Goal: Task Accomplishment & Management: Complete application form

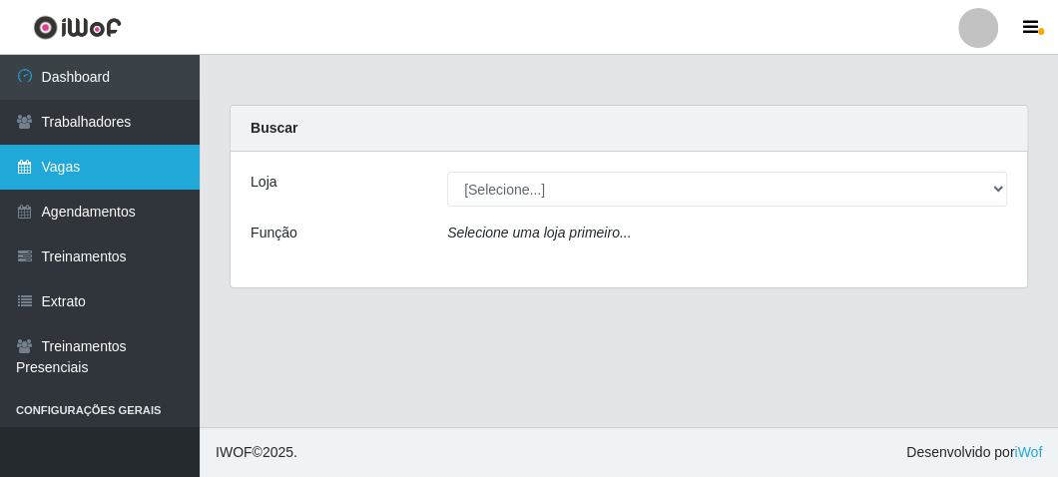
click at [117, 162] on link "Vagas" at bounding box center [100, 167] width 200 height 45
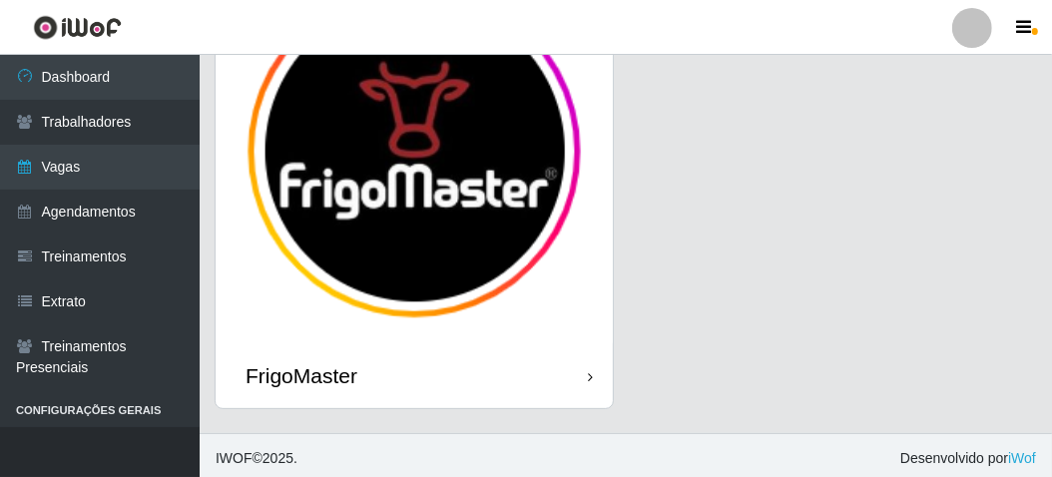
scroll to position [165, 0]
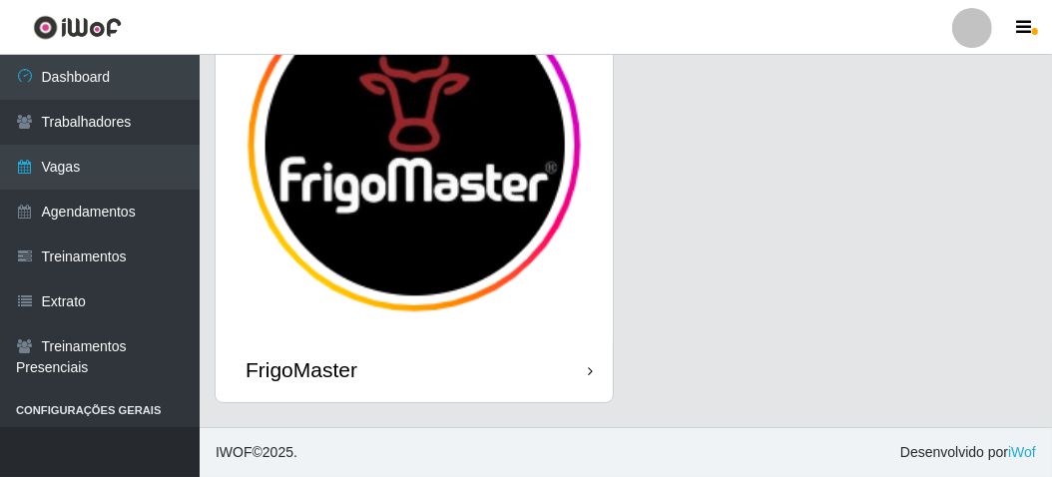
click at [385, 370] on div "FrigoMaster" at bounding box center [414, 369] width 397 height 65
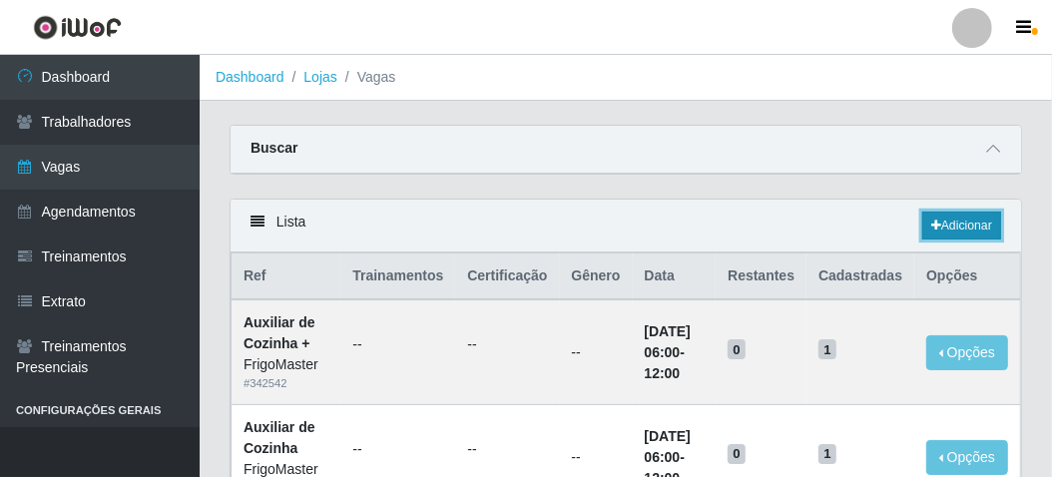
click at [939, 221] on link "Adicionar" at bounding box center [961, 226] width 79 height 28
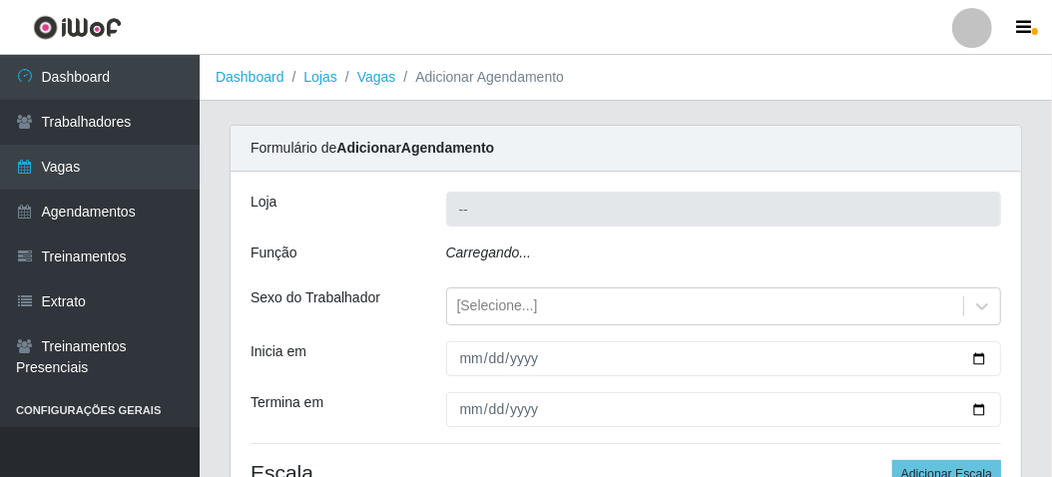
type input "FrigoMaster"
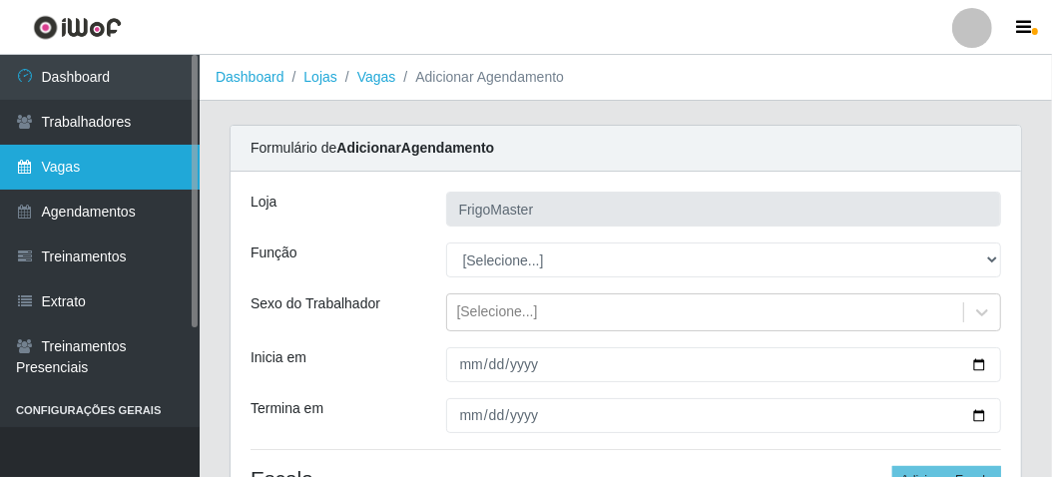
click at [51, 171] on link "Vagas" at bounding box center [100, 167] width 200 height 45
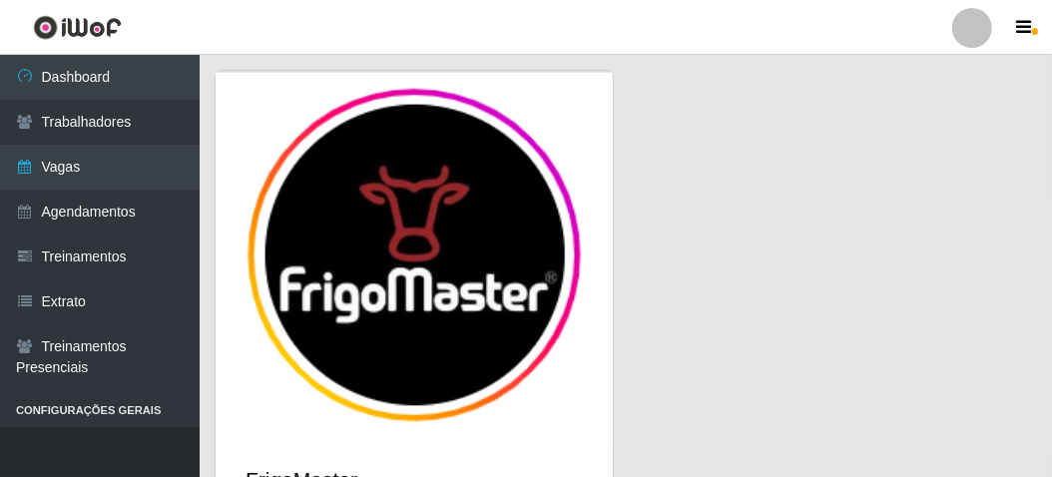
scroll to position [165, 0]
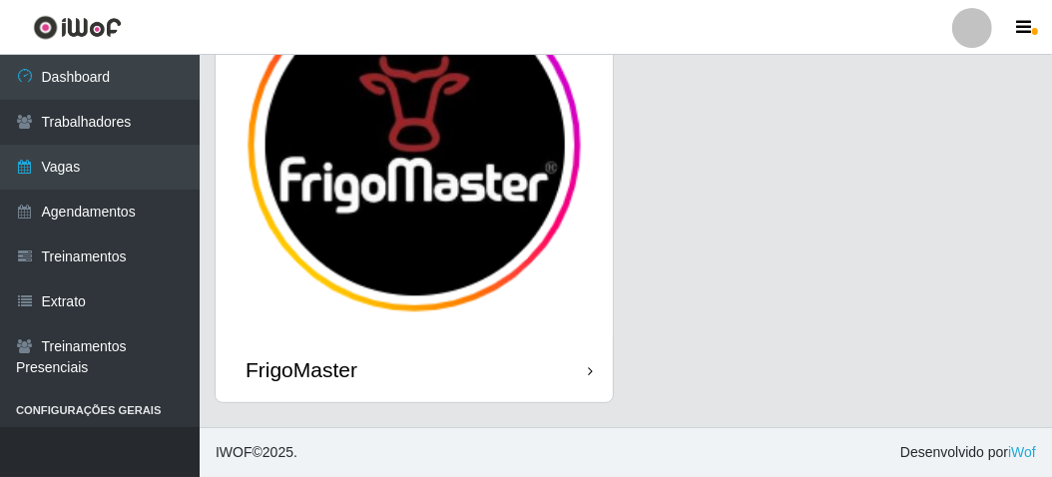
click at [454, 374] on div "FrigoMaster" at bounding box center [414, 369] width 397 height 65
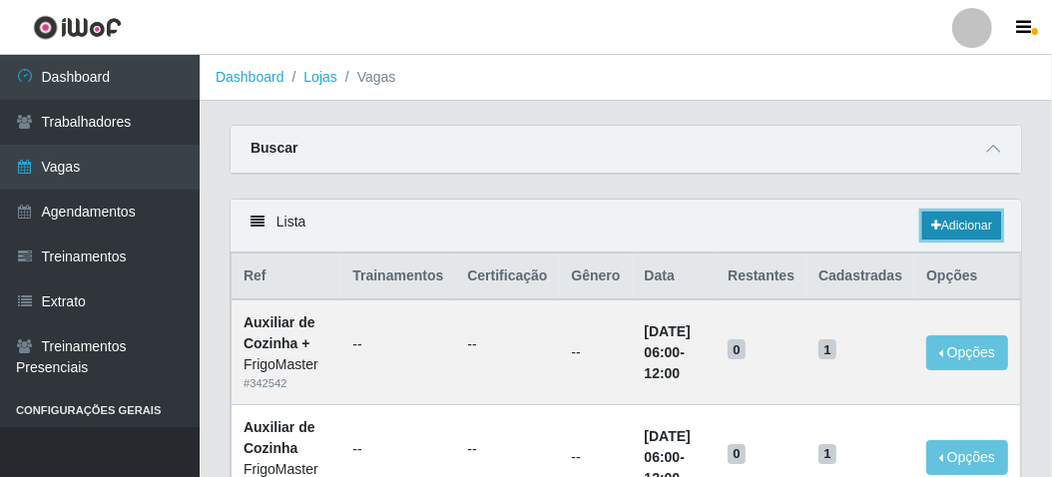
click at [966, 226] on link "Adicionar" at bounding box center [961, 226] width 79 height 28
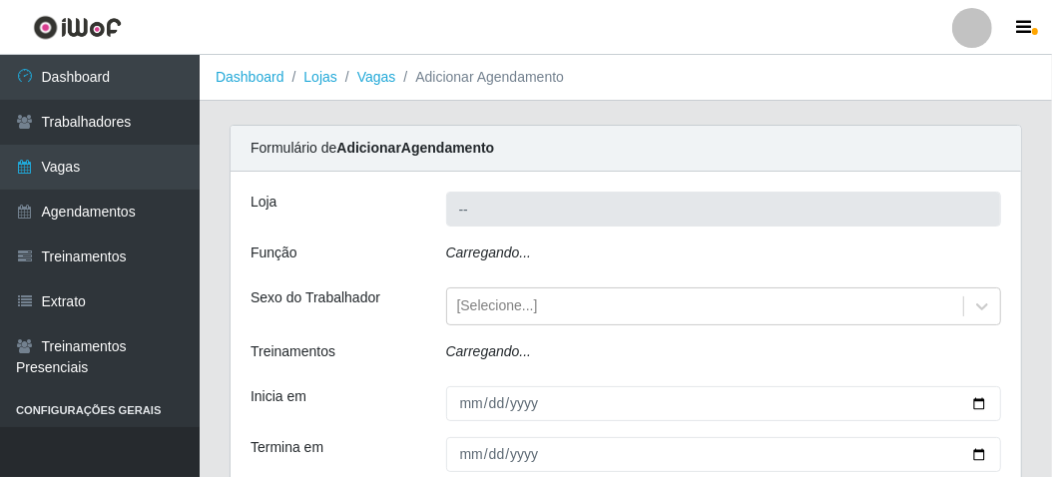
type input "FrigoMaster"
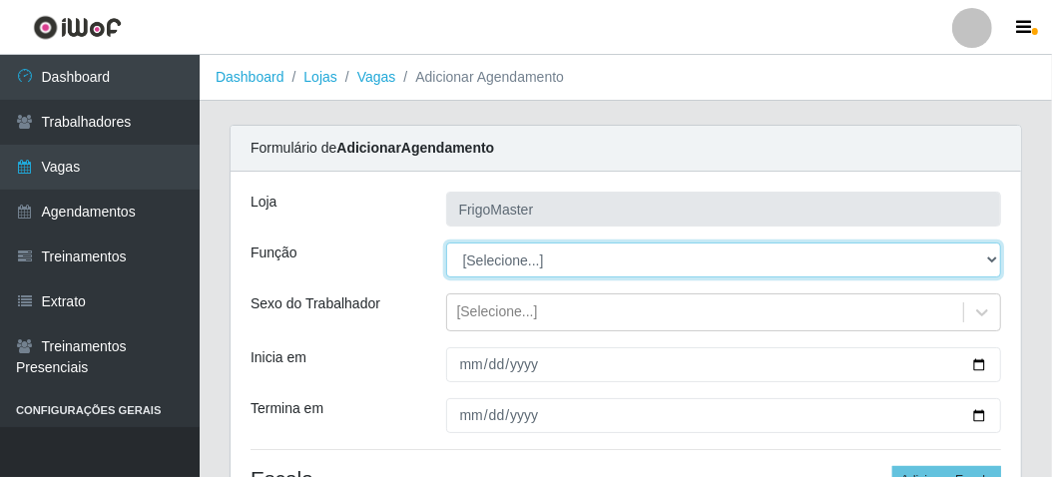
click at [499, 260] on select "[Selecione...] ASG ASG + ASG ++ Auxiliar de Cozinha Auxiliar de Cozinha + Auxil…" at bounding box center [724, 260] width 556 height 35
select select "9"
click at [446, 243] on select "[Selecione...] ASG ASG + ASG ++ Auxiliar de Cozinha Auxiliar de Cozinha + Auxil…" at bounding box center [724, 260] width 556 height 35
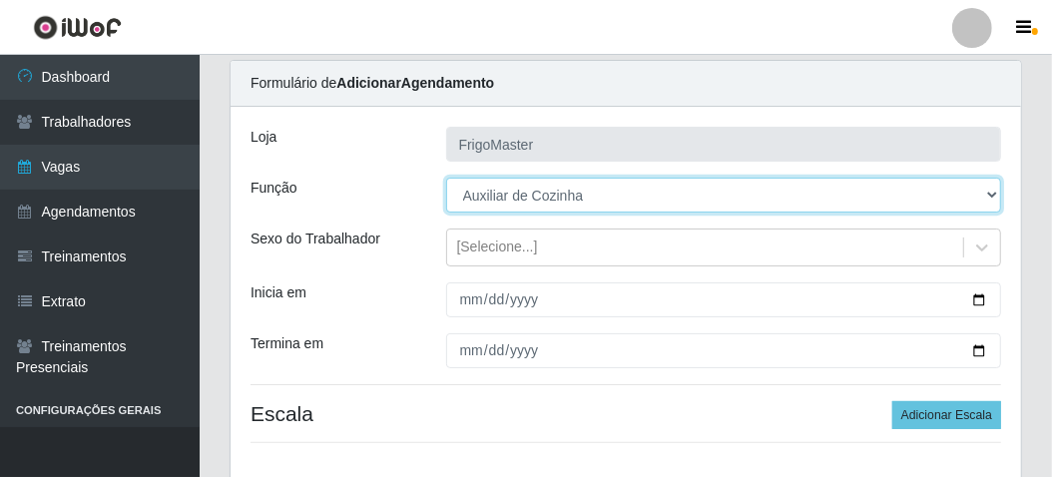
scroll to position [100, 0]
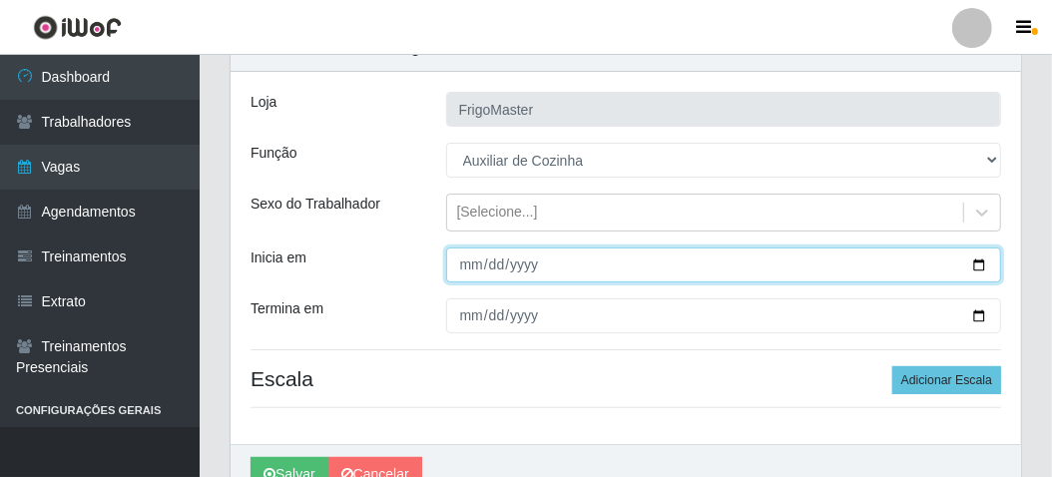
click at [977, 262] on input "Inicia em" at bounding box center [724, 265] width 556 height 35
type input "[DATE]"
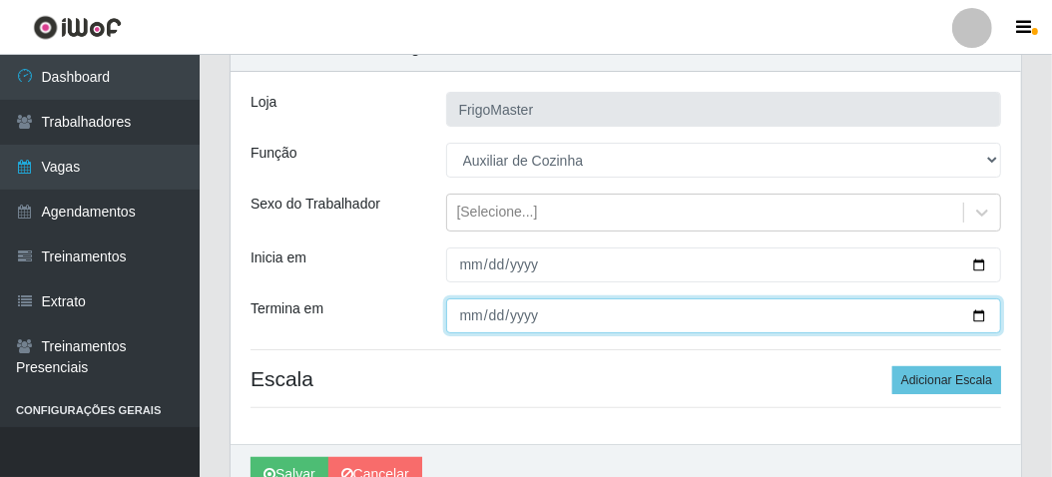
click at [978, 318] on input "Termina em" at bounding box center [724, 315] width 556 height 35
type input "[DATE]"
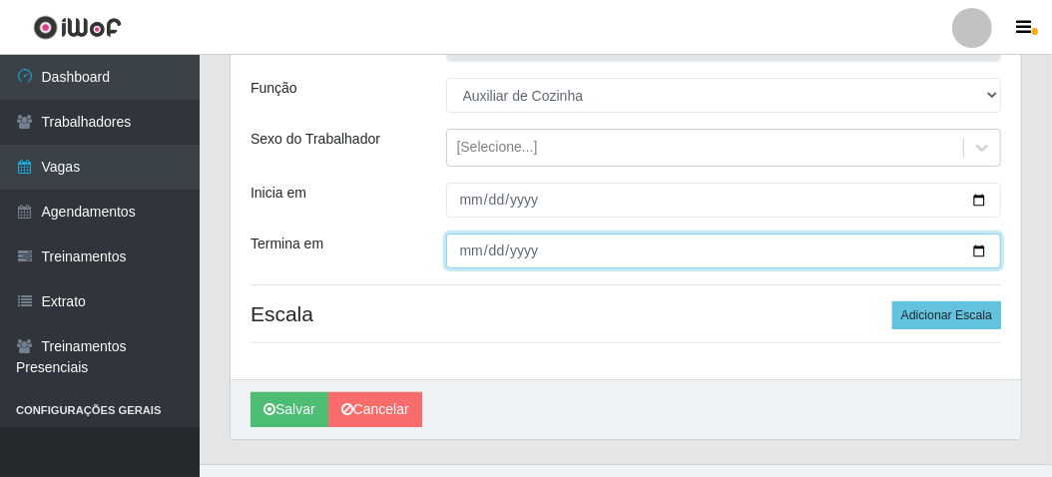
scroll to position [200, 0]
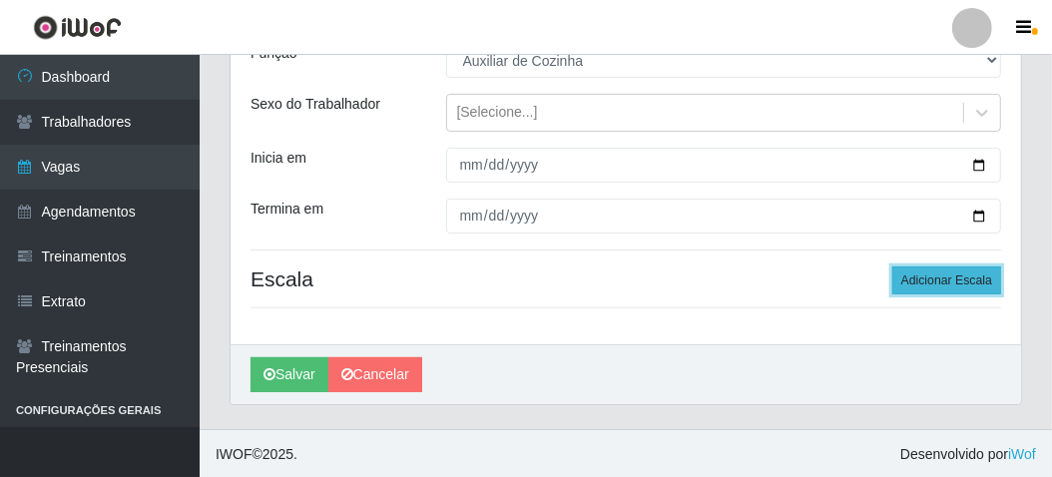
click at [931, 273] on button "Adicionar Escala" at bounding box center [946, 281] width 109 height 28
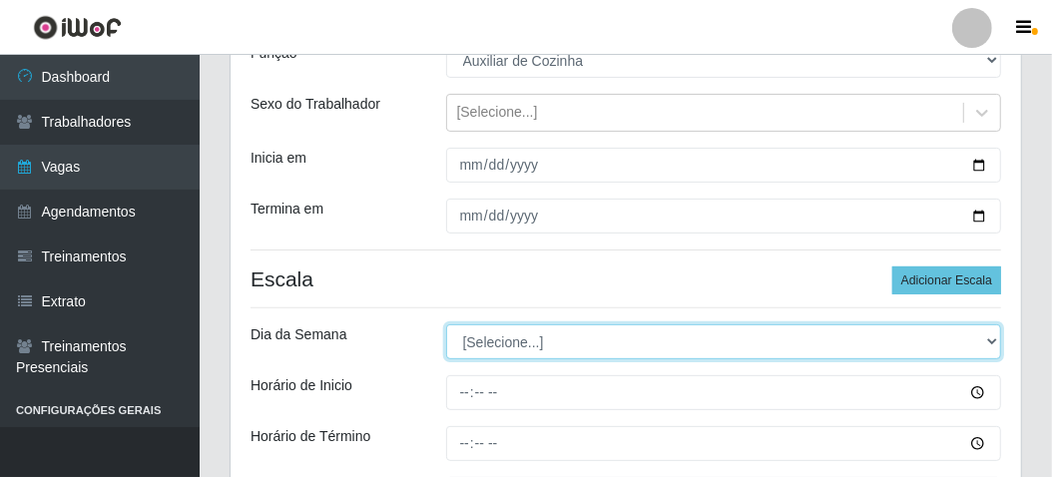
click at [548, 349] on select "[Selecione...] Segunda Terça Quarta Quinta Sexta Sábado Domingo" at bounding box center [724, 341] width 556 height 35
select select "2"
click at [446, 324] on select "[Selecione...] Segunda Terça Quarta Quinta Sexta Sábado Domingo" at bounding box center [724, 341] width 556 height 35
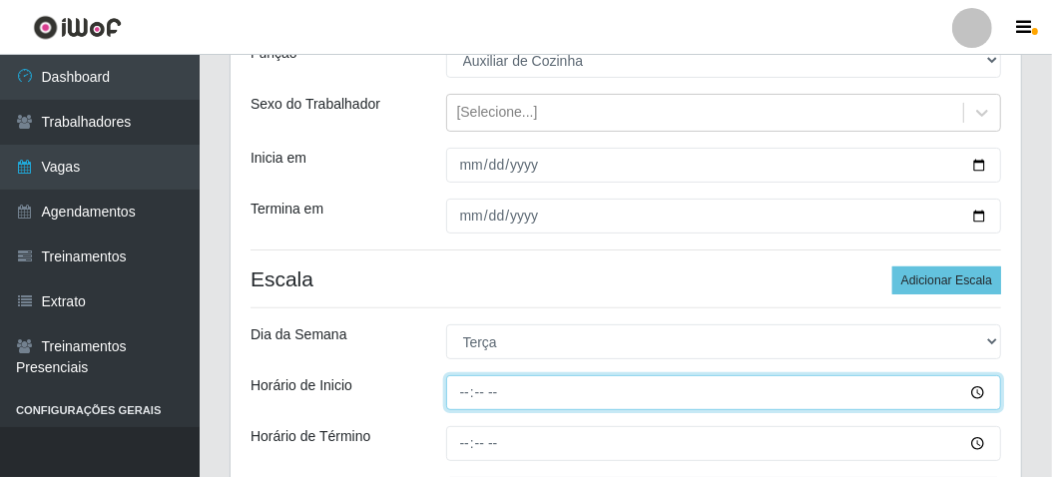
click at [464, 399] on input "Horário de Inicio" at bounding box center [724, 392] width 556 height 35
type input "06:00"
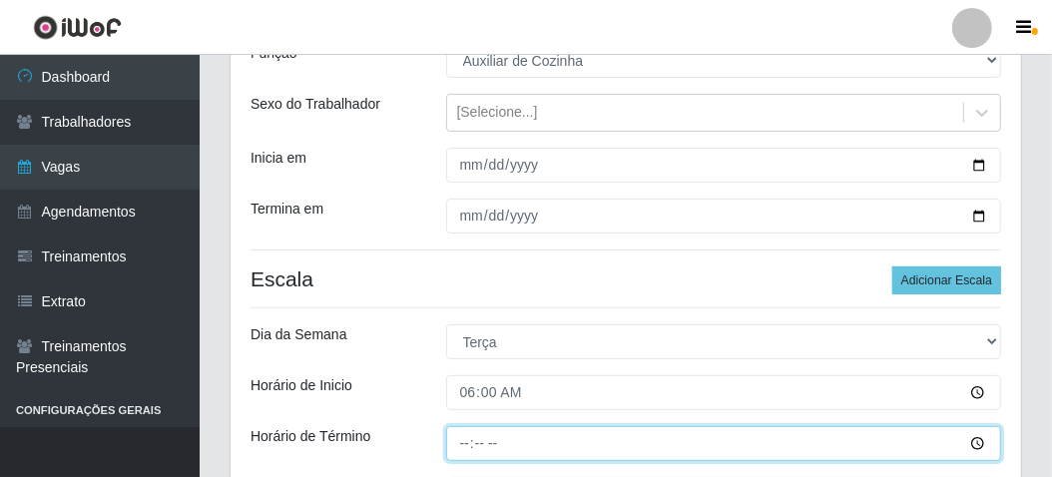
click at [466, 438] on input "Horário de Término" at bounding box center [724, 443] width 556 height 35
type input "12:00"
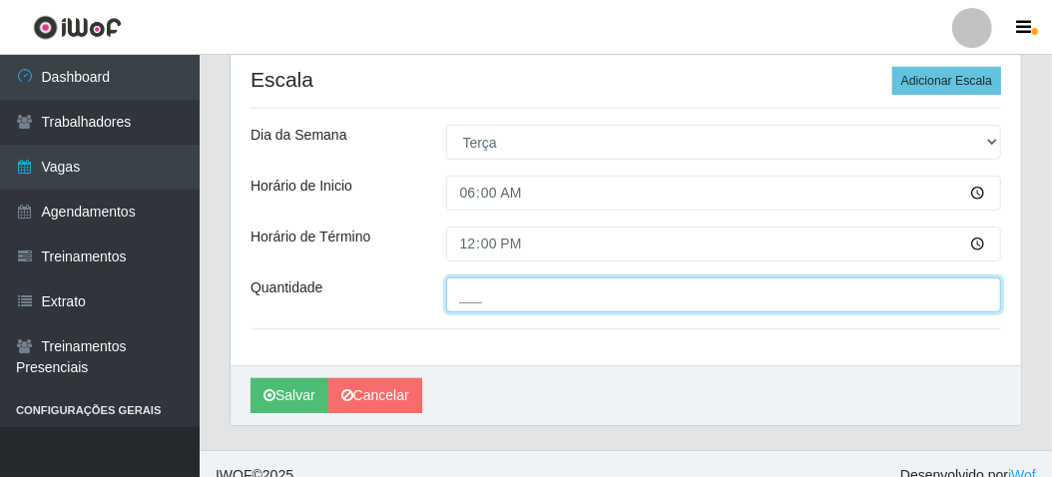
click at [469, 290] on input "___" at bounding box center [724, 295] width 556 height 35
type input "1__"
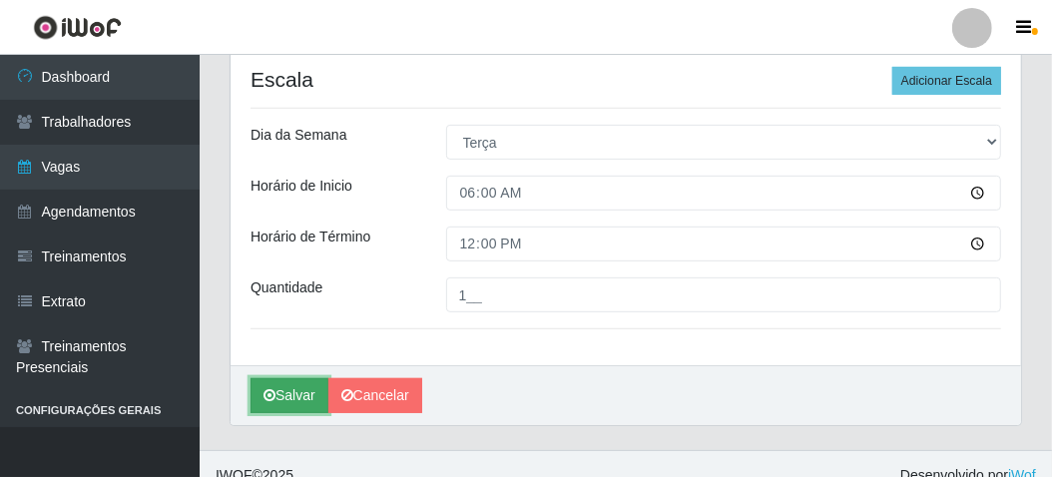
click at [299, 394] on button "Salvar" at bounding box center [290, 395] width 78 height 35
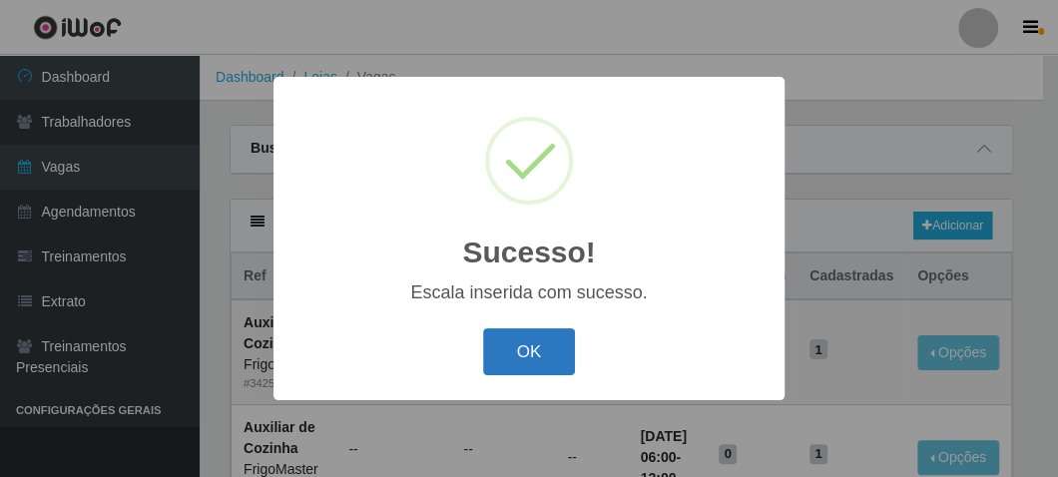
click at [523, 350] on button "OK" at bounding box center [529, 351] width 93 height 47
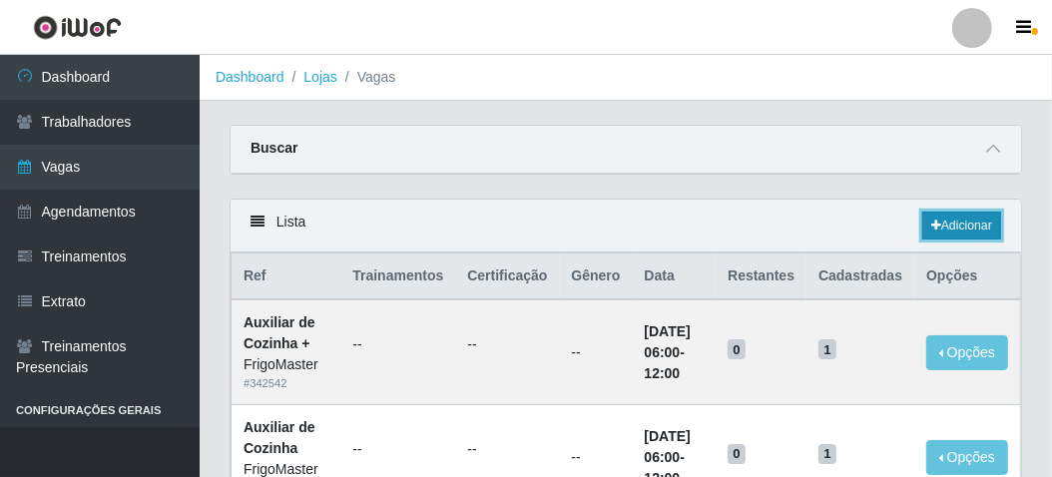
click at [970, 225] on link "Adicionar" at bounding box center [961, 226] width 79 height 28
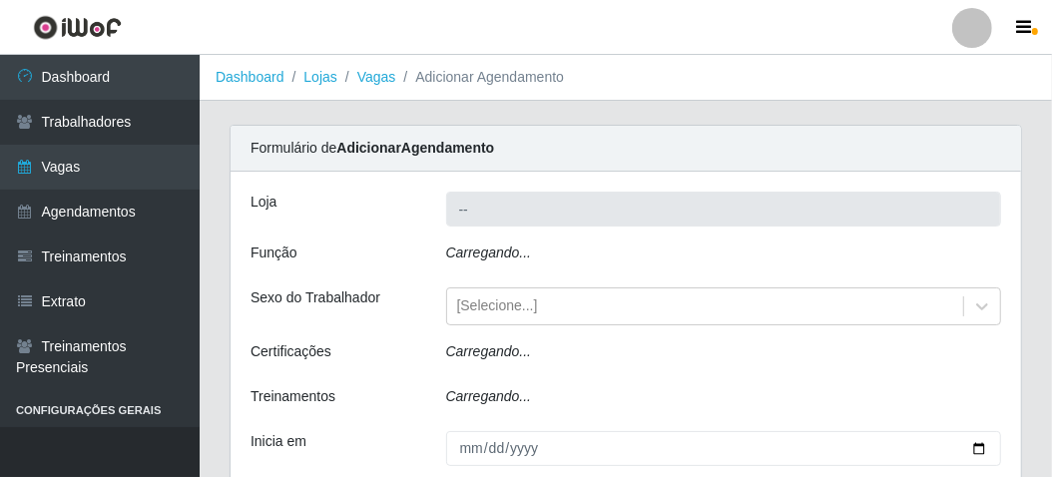
type input "FrigoMaster"
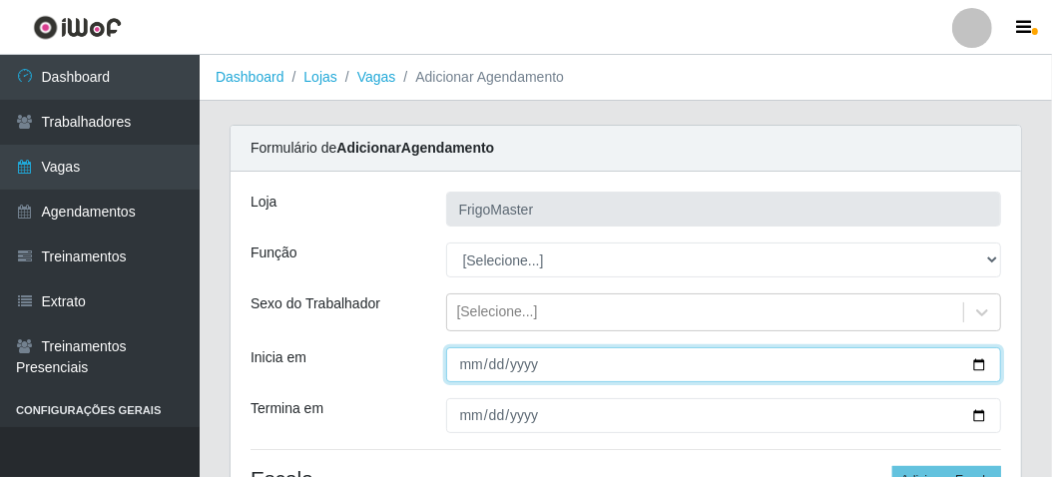
click at [973, 355] on input "Inicia em" at bounding box center [724, 364] width 556 height 35
type input "[DATE]"
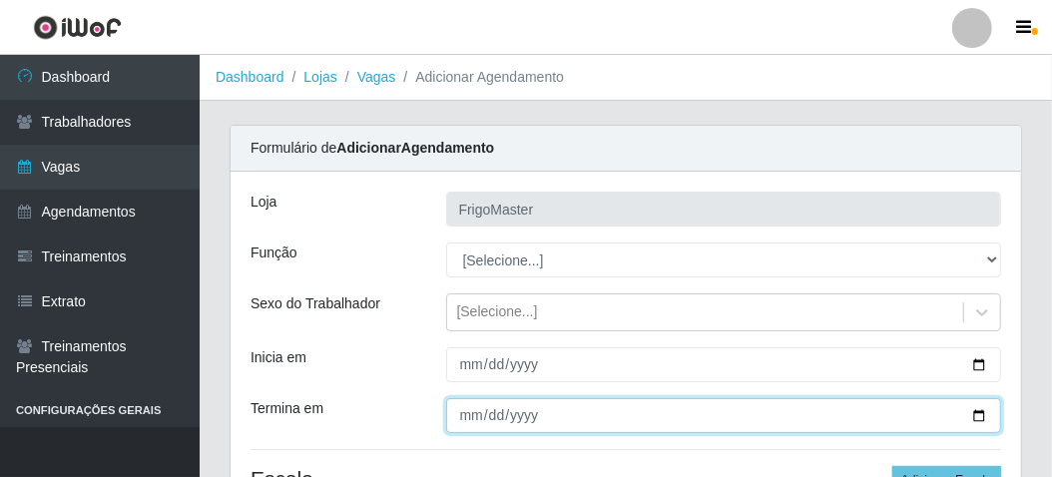
click at [980, 412] on input "Termina em" at bounding box center [724, 415] width 556 height 35
type input "[DATE]"
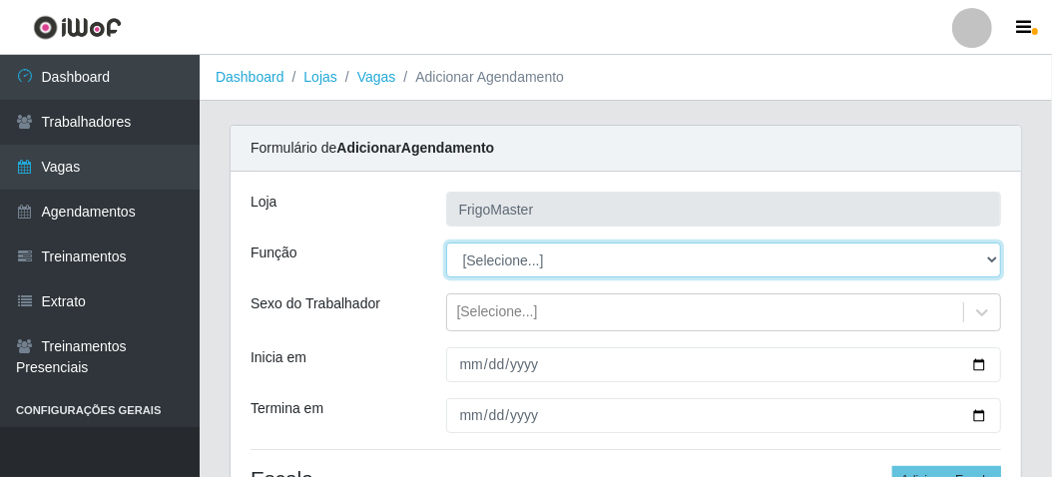
click at [556, 261] on select "[Selecione...] ASG ASG + ASG ++ Auxiliar de Cozinha Auxiliar de Cozinha + Auxil…" at bounding box center [724, 260] width 556 height 35
select select "9"
click at [446, 243] on select "[Selecione...] ASG ASG + ASG ++ Auxiliar de Cozinha Auxiliar de Cozinha + Auxil…" at bounding box center [724, 260] width 556 height 35
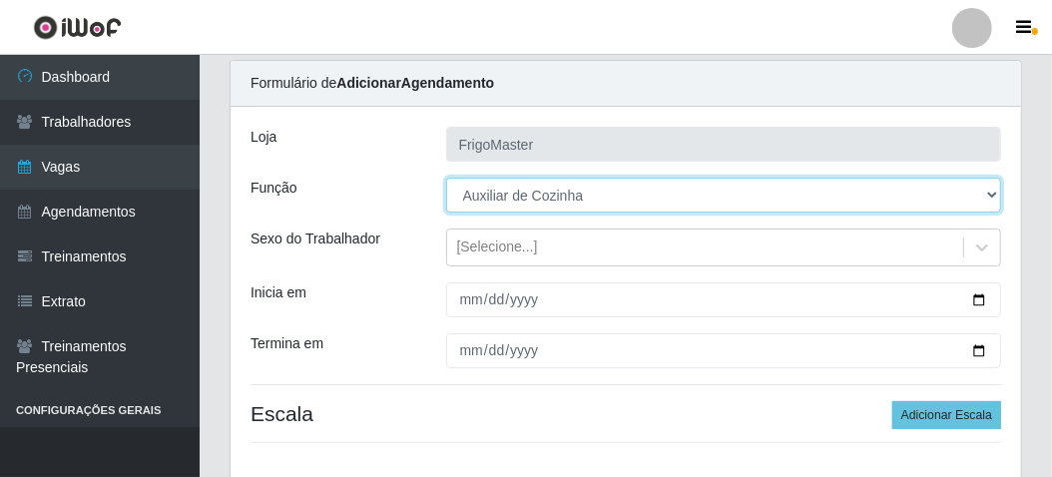
scroll to position [100, 0]
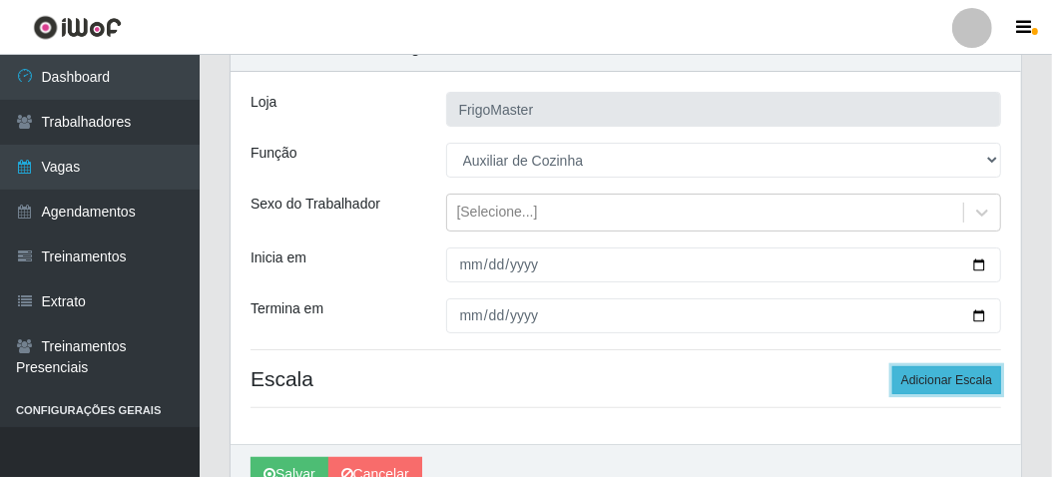
click at [962, 380] on button "Adicionar Escala" at bounding box center [946, 380] width 109 height 28
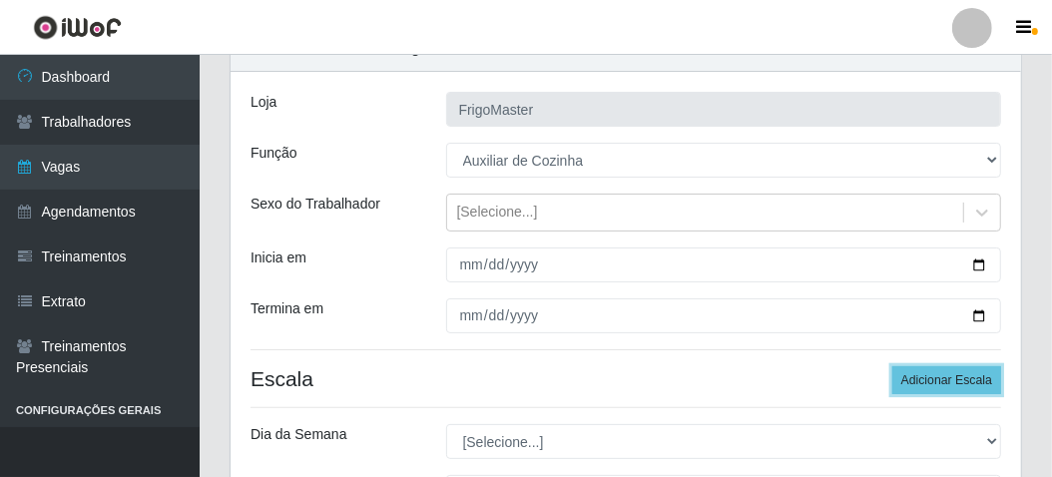
scroll to position [200, 0]
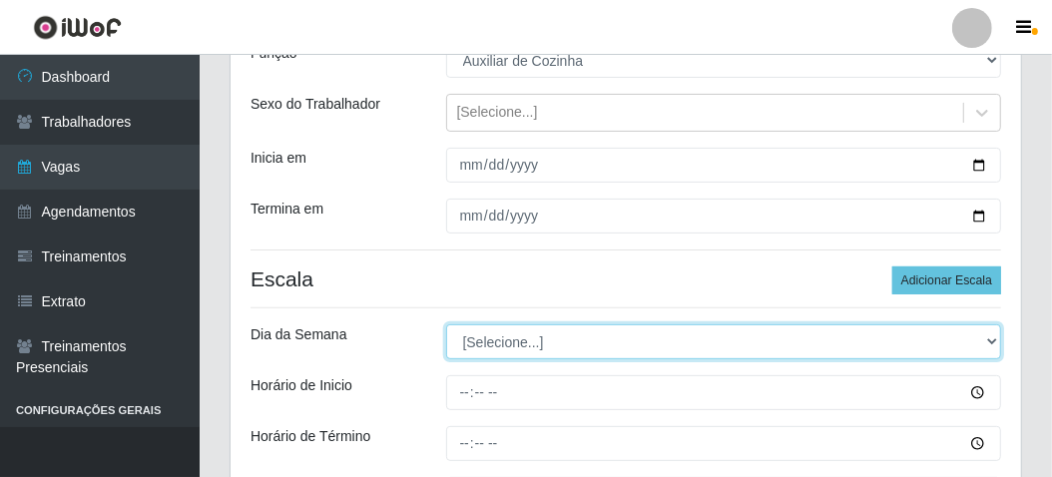
click at [533, 345] on select "[Selecione...] Segunda Terça Quarta Quinta Sexta Sábado Domingo" at bounding box center [724, 341] width 556 height 35
select select "1"
click at [446, 324] on select "[Selecione...] Segunda Terça Quarta Quinta Sexta Sábado Domingo" at bounding box center [724, 341] width 556 height 35
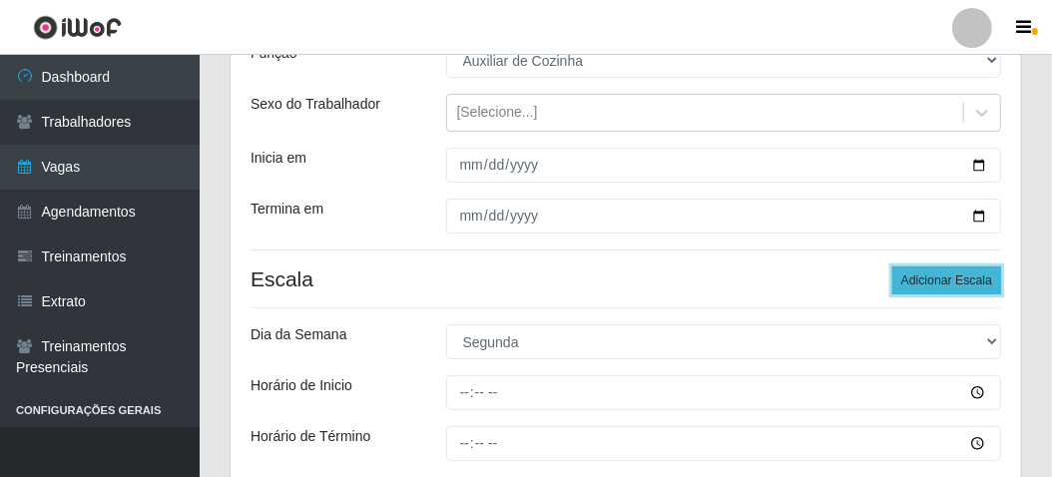
click at [935, 275] on button "Adicionar Escala" at bounding box center [946, 281] width 109 height 28
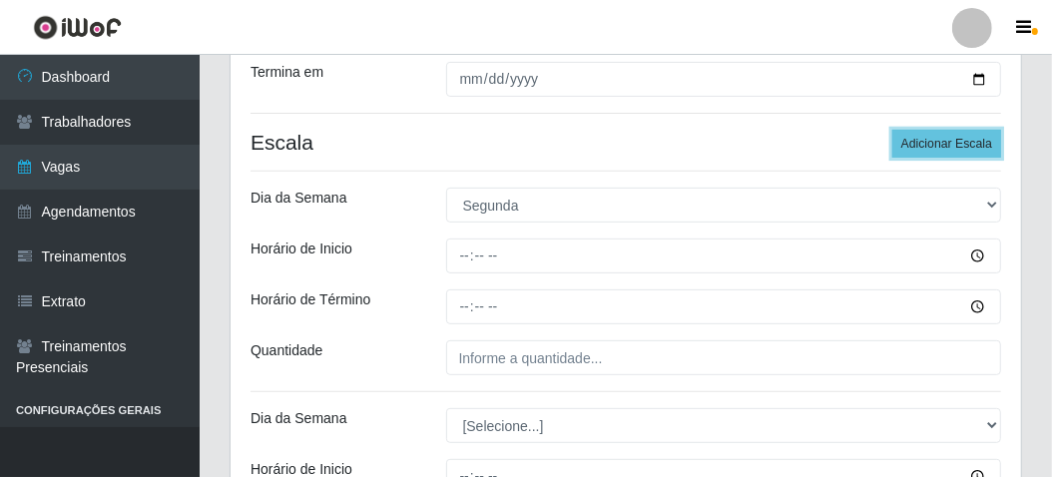
scroll to position [399, 0]
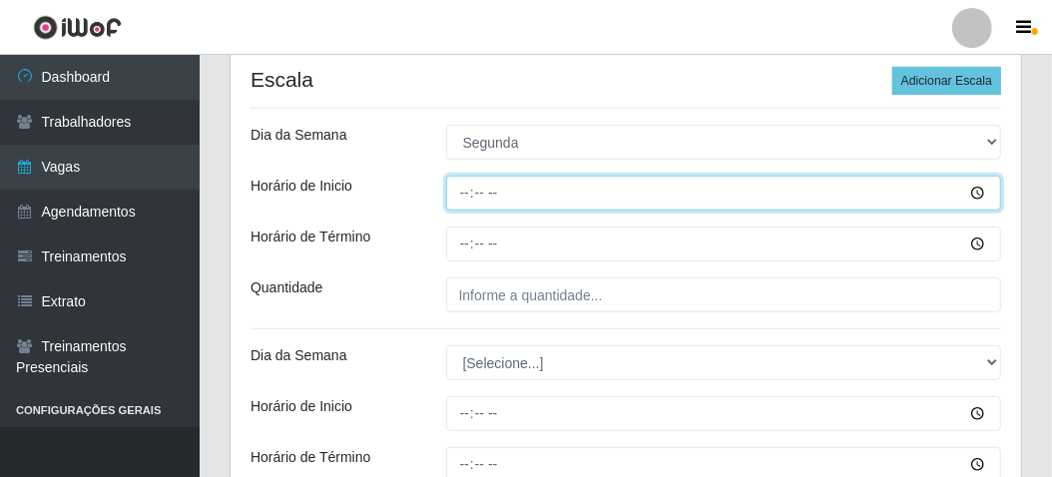
click at [459, 194] on input "Horário de Inicio" at bounding box center [724, 193] width 556 height 35
type input "06:00"
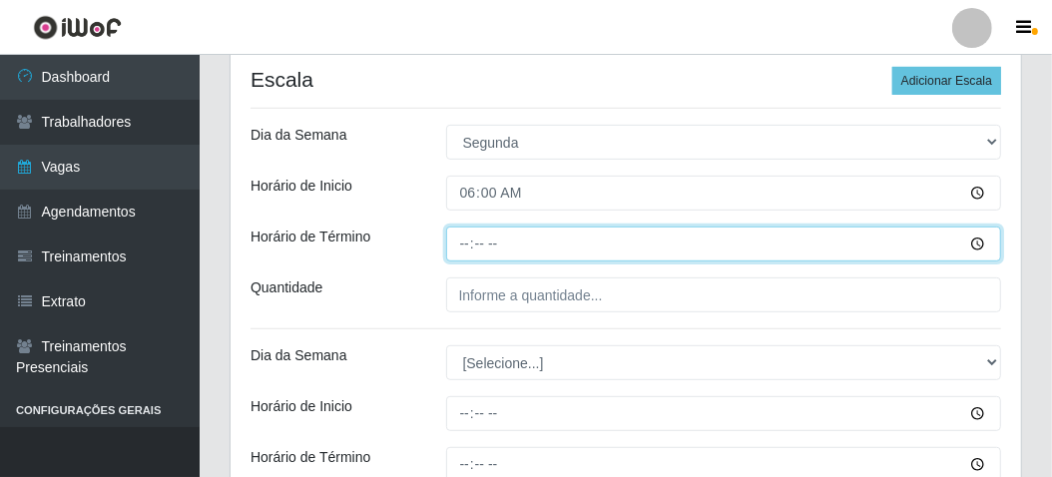
click at [450, 243] on input "Horário de Término" at bounding box center [724, 244] width 556 height 35
type input "12:00"
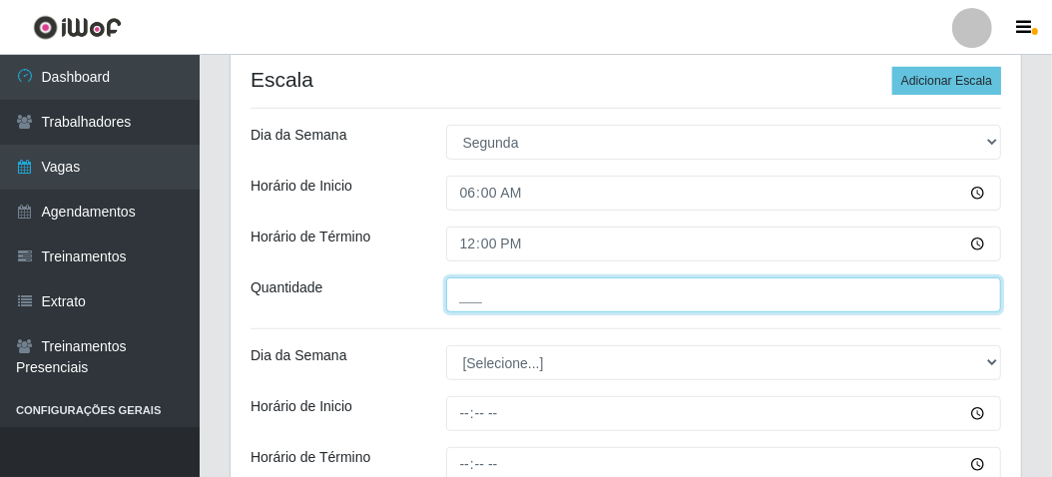
click at [467, 291] on input "___" at bounding box center [724, 295] width 556 height 35
type input "1__"
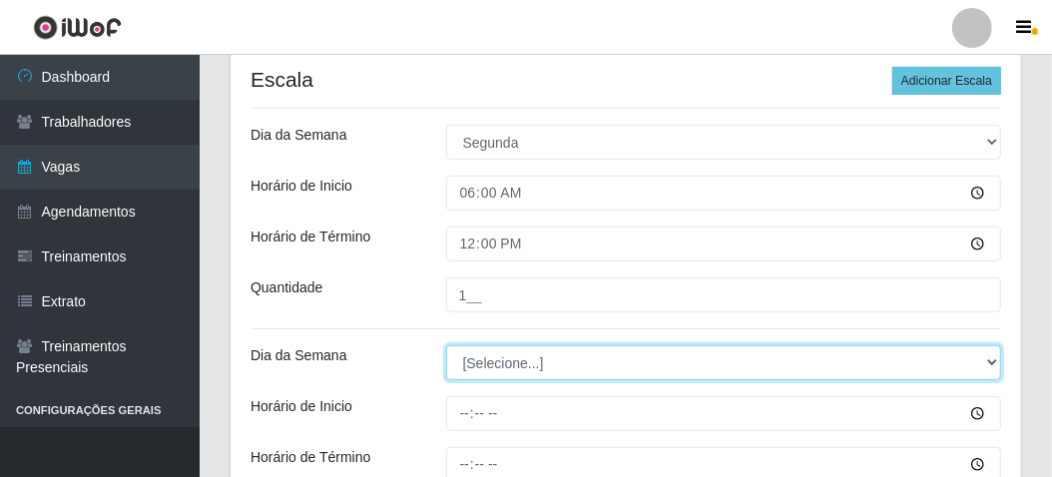
click at [468, 372] on select "[Selecione...] Segunda Terça Quarta Quinta Sexta Sábado Domingo" at bounding box center [724, 362] width 556 height 35
select select "2"
click at [446, 345] on select "[Selecione...] Segunda Terça Quarta Quinta Sexta Sábado Domingo" at bounding box center [724, 362] width 556 height 35
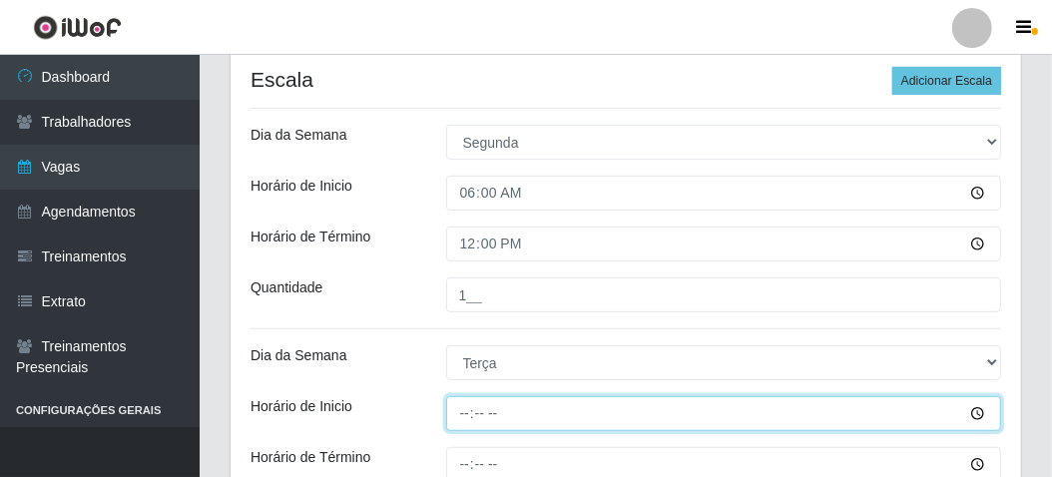
click at [455, 416] on input "Horário de Inicio" at bounding box center [724, 413] width 556 height 35
type input "06:00"
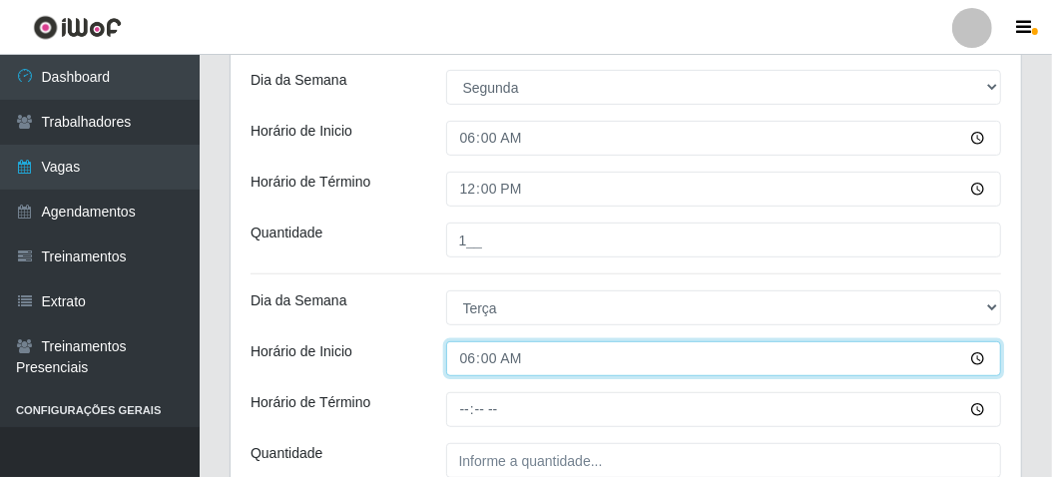
scroll to position [499, 0]
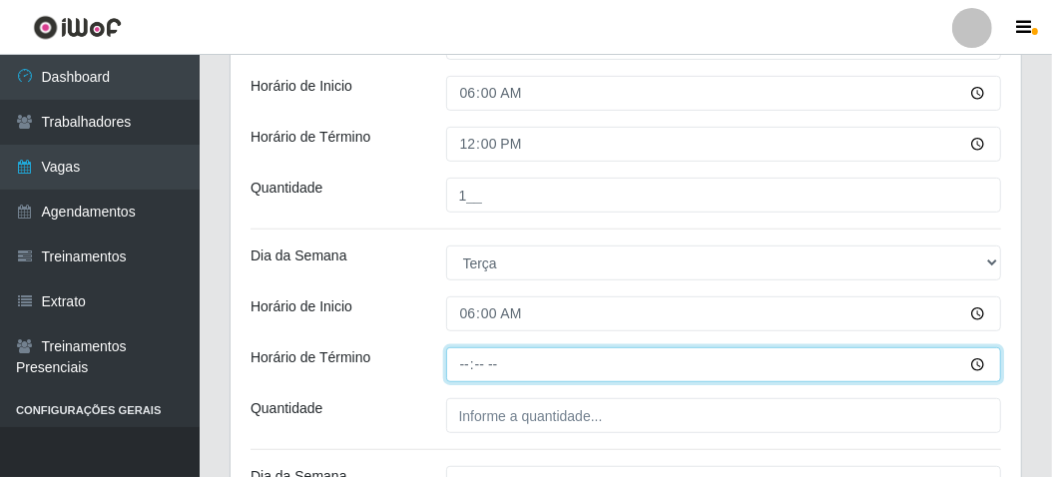
click at [459, 356] on input "Horário de Término" at bounding box center [724, 364] width 556 height 35
type input "12:00"
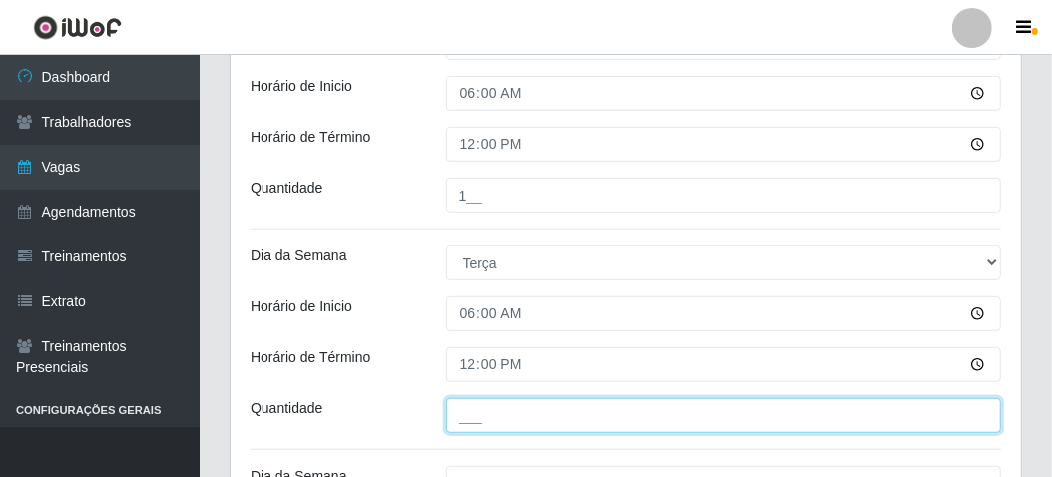
click at [463, 407] on input "___" at bounding box center [724, 415] width 556 height 35
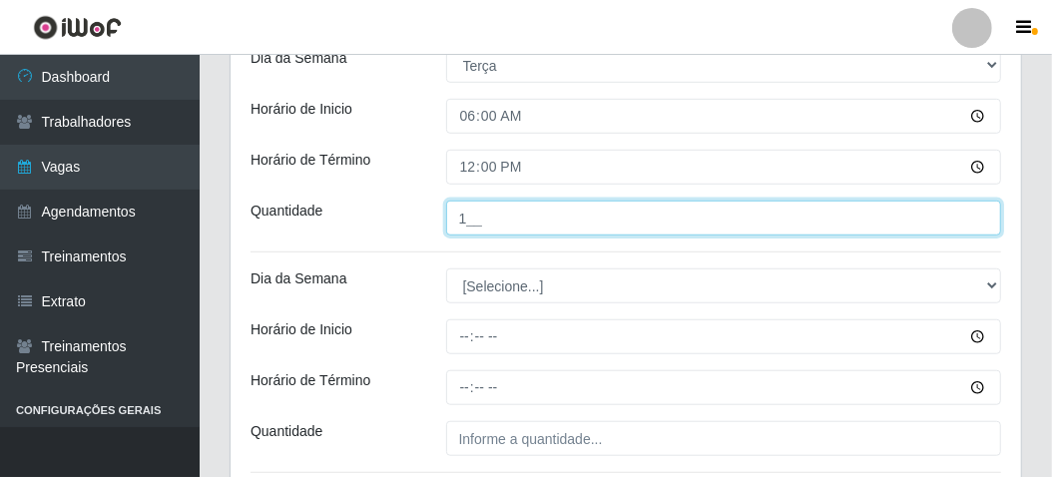
scroll to position [699, 0]
type input "1__"
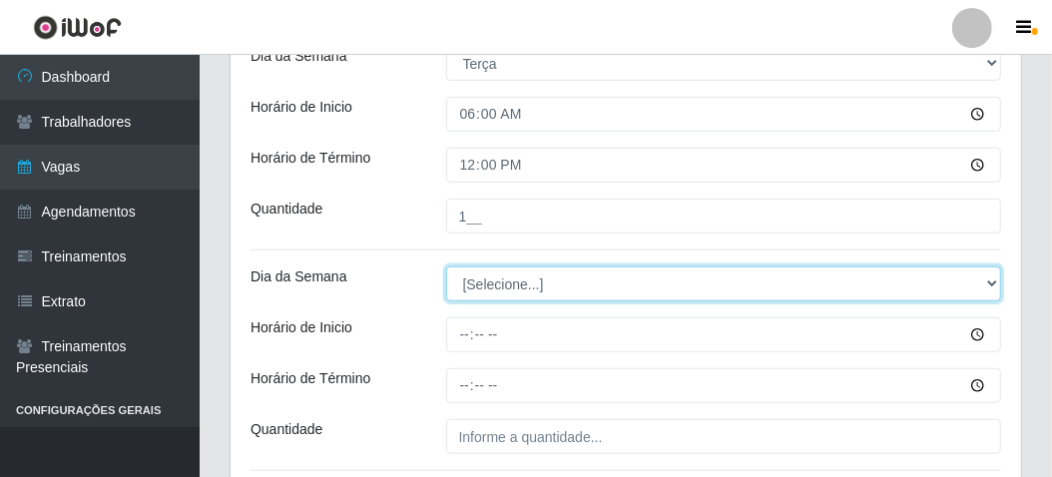
click at [470, 275] on select "[Selecione...] Segunda Terça Quarta Quinta Sexta Sábado Domingo" at bounding box center [724, 284] width 556 height 35
select select "3"
click at [446, 267] on select "[Selecione...] Segunda Terça Quarta Quinta Sexta Sábado Domingo" at bounding box center [724, 284] width 556 height 35
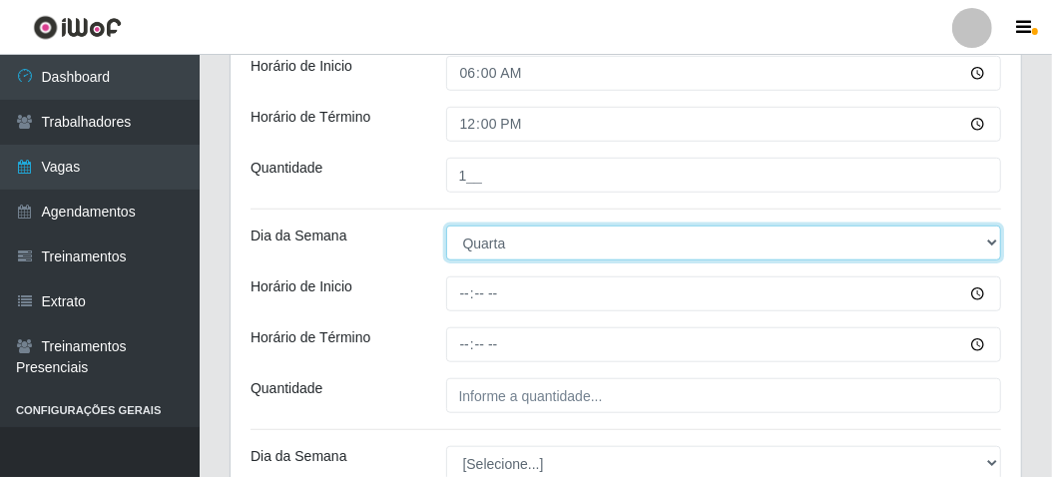
scroll to position [799, 0]
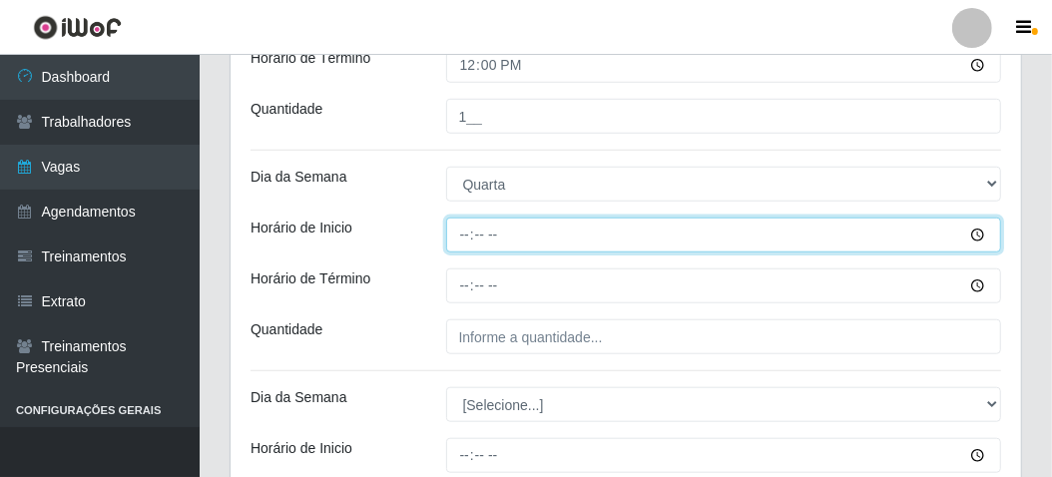
click at [464, 236] on input "Horário de Inicio" at bounding box center [724, 235] width 556 height 35
type input "06:00"
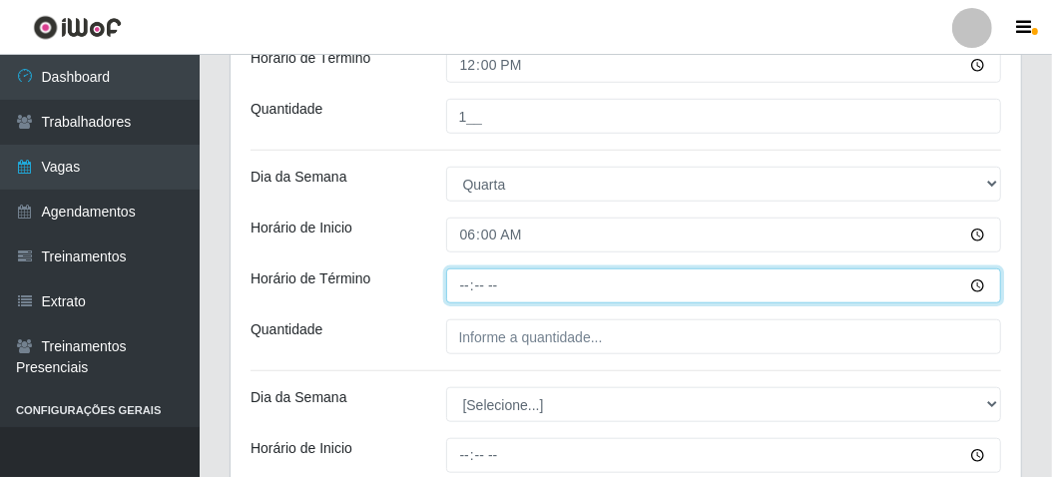
click at [457, 284] on input "Horário de Término" at bounding box center [724, 286] width 556 height 35
type input "12:00"
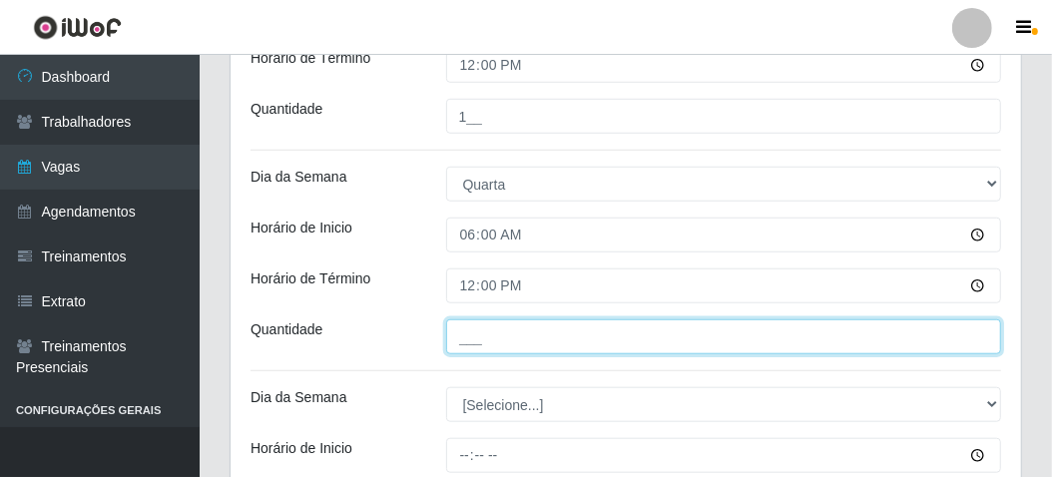
click at [457, 335] on input "___" at bounding box center [724, 336] width 556 height 35
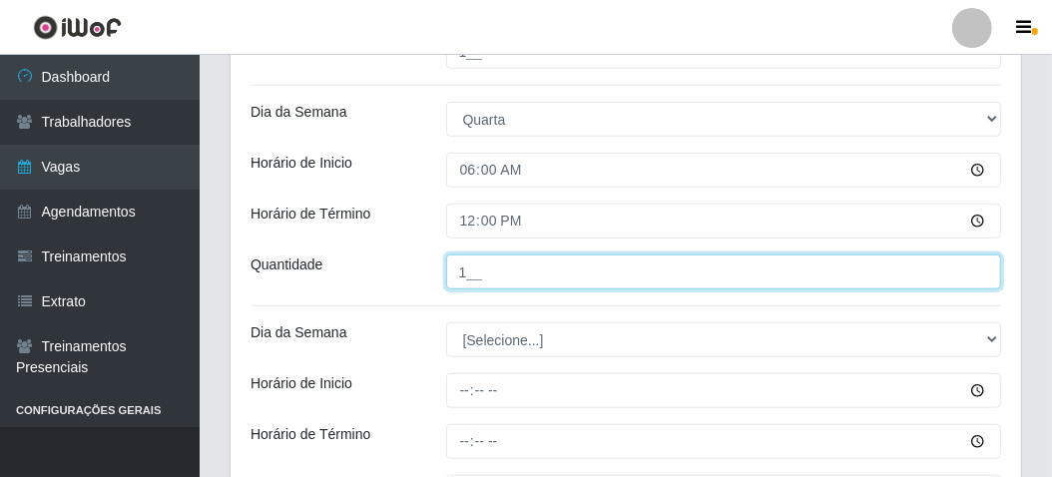
scroll to position [898, 0]
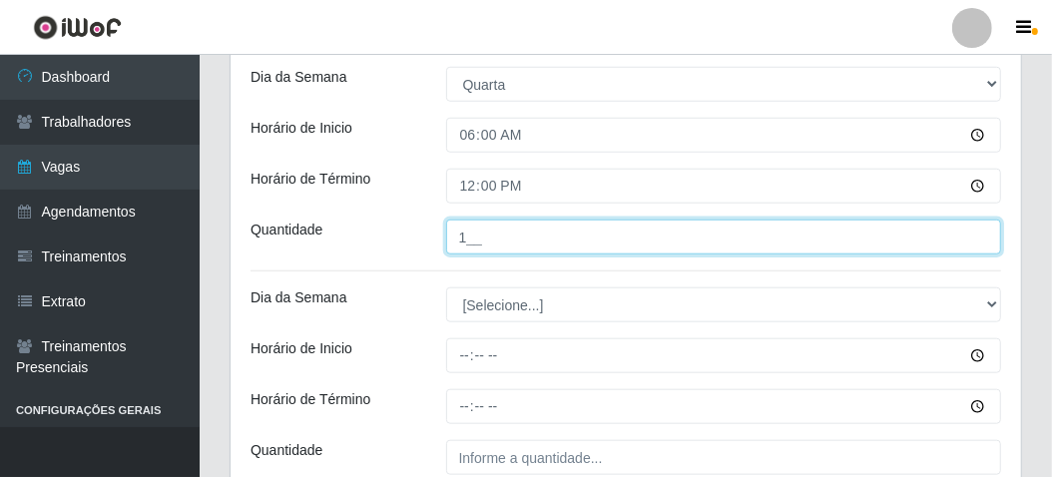
type input "1__"
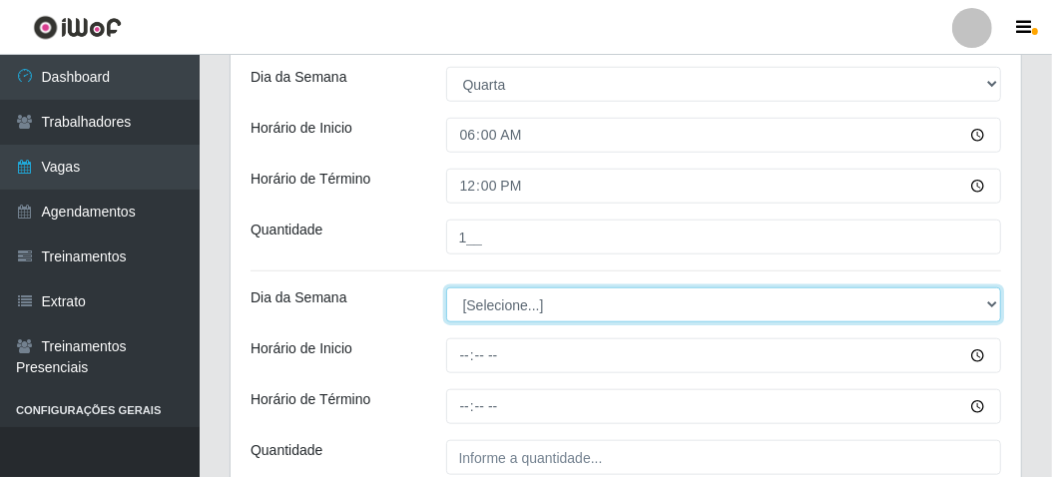
click at [467, 305] on select "[Selecione...] Segunda Terça Quarta Quinta Sexta Sábado Domingo" at bounding box center [724, 304] width 556 height 35
select select "4"
click at [446, 287] on select "[Selecione...] Segunda Terça Quarta Quinta Sexta Sábado Domingo" at bounding box center [724, 304] width 556 height 35
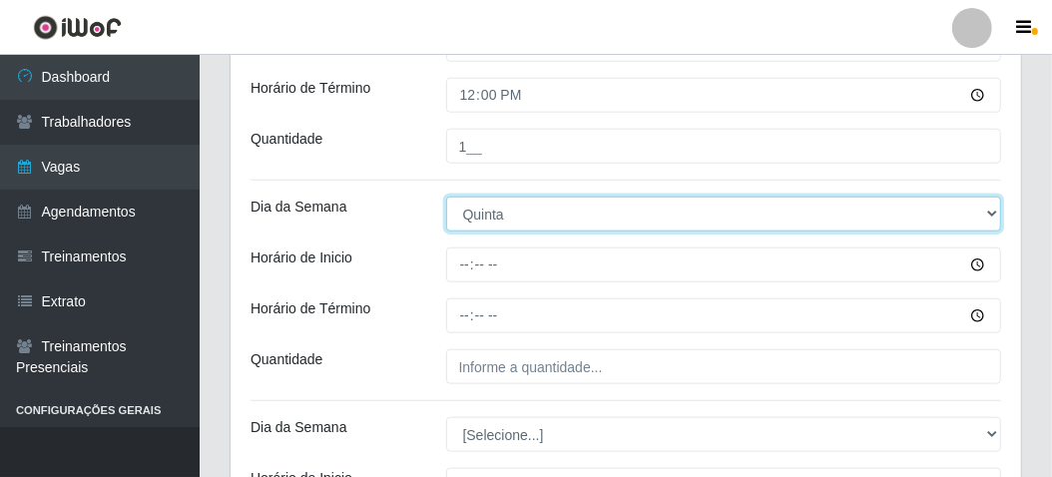
scroll to position [998, 0]
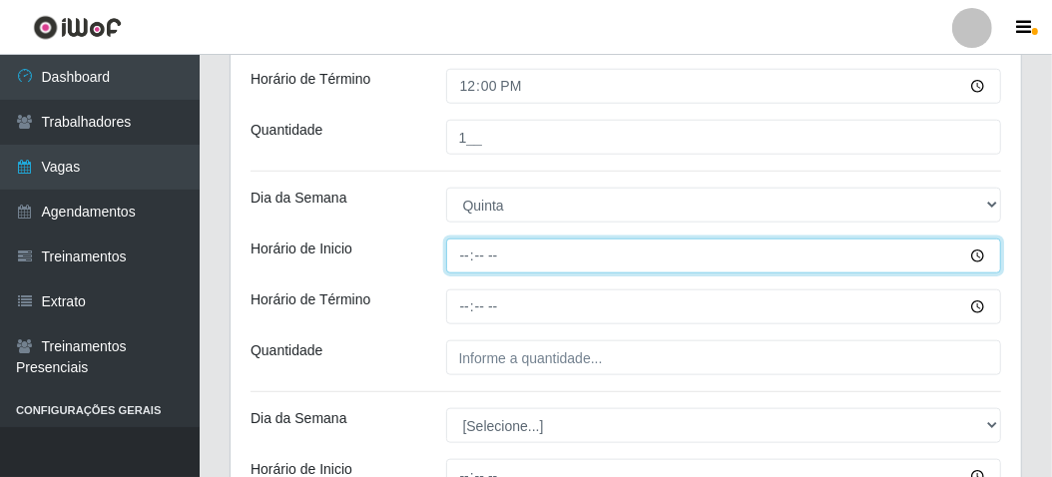
click at [454, 245] on input "Horário de Inicio" at bounding box center [724, 256] width 556 height 35
type input "06:00"
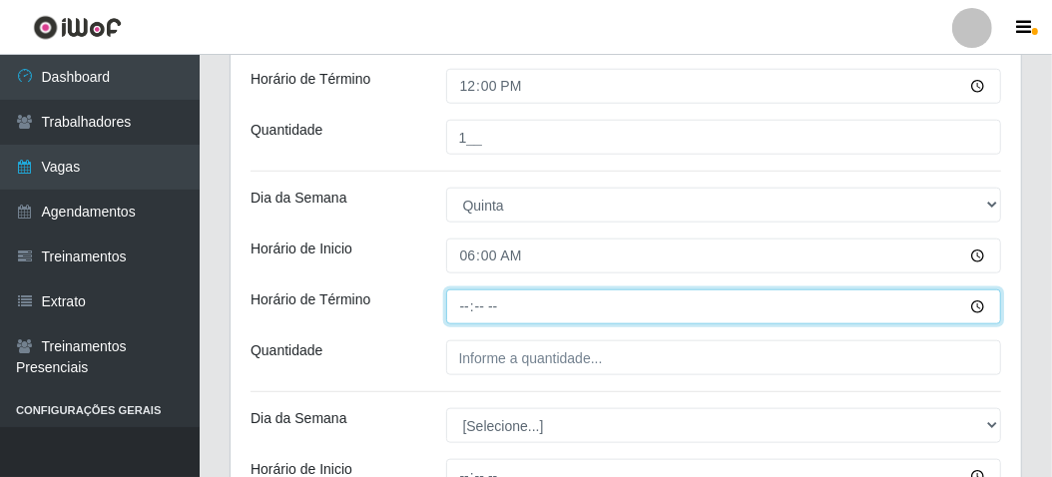
click at [457, 297] on input "Horário de Término" at bounding box center [724, 306] width 556 height 35
type input "12:00"
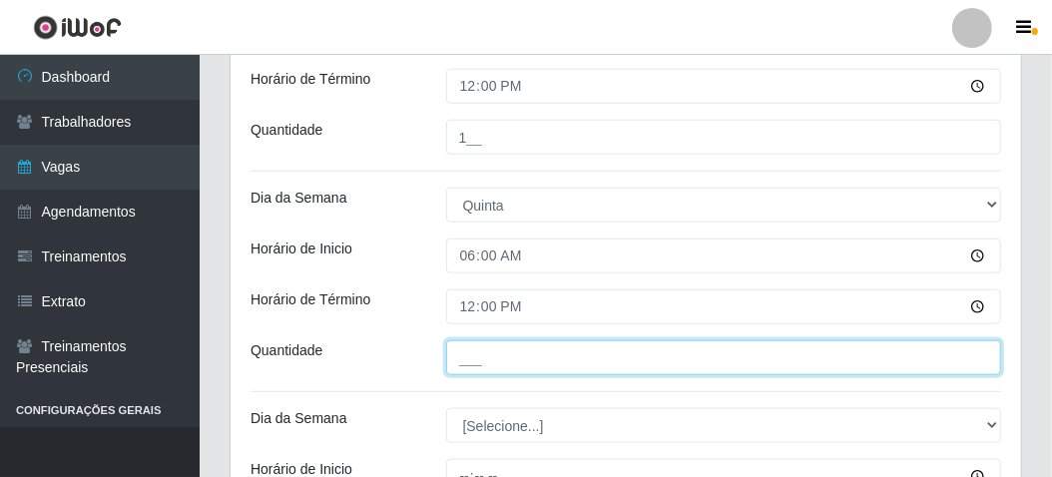
click at [456, 360] on input "___" at bounding box center [724, 357] width 556 height 35
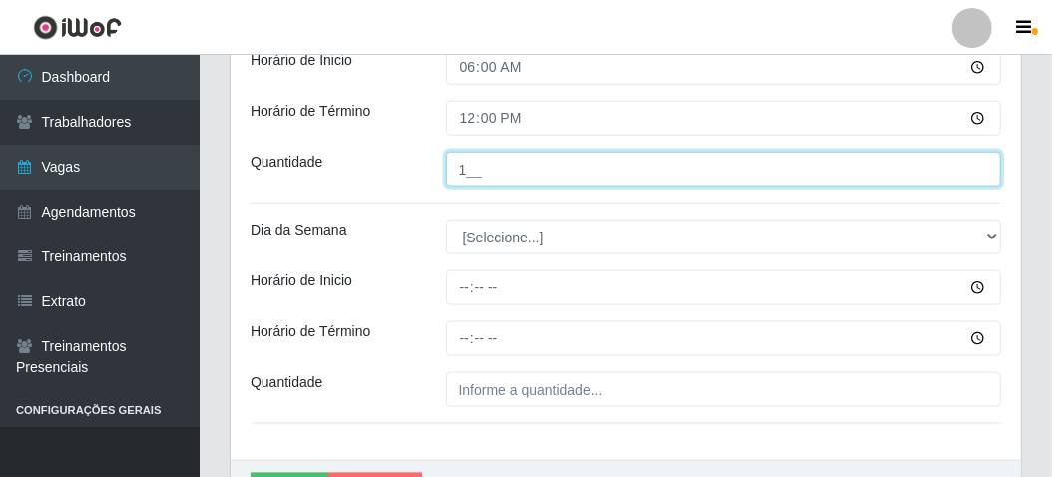
scroll to position [1198, 0]
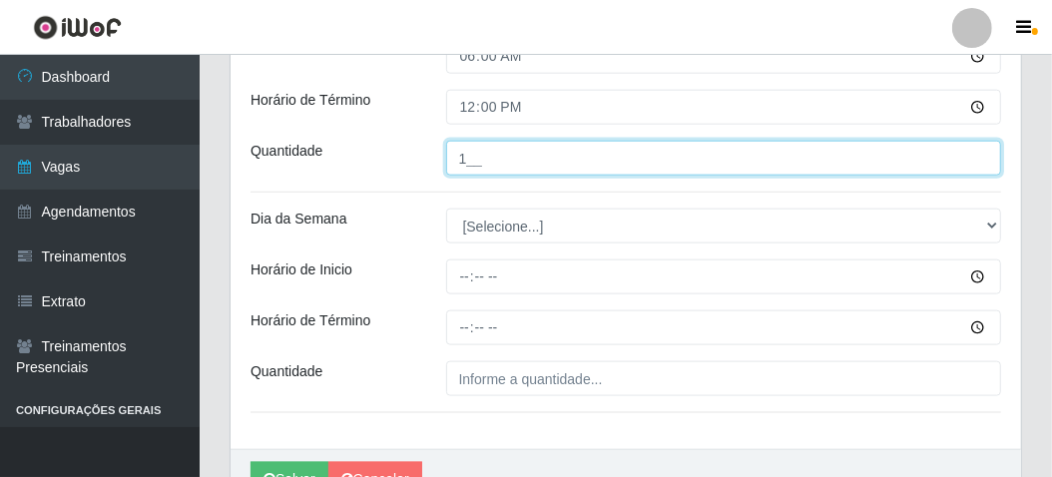
type input "1__"
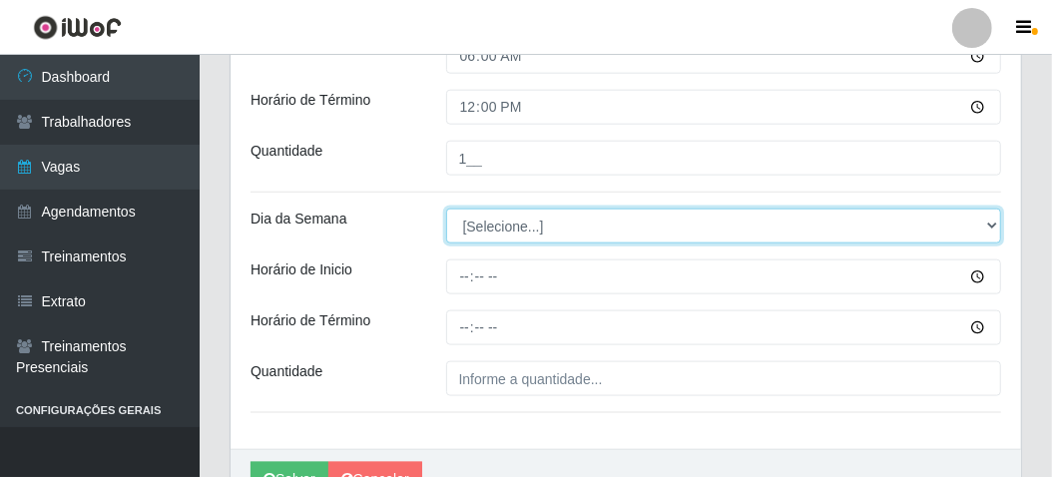
click at [487, 234] on select "[Selecione...] Segunda Terça Quarta Quinta Sexta Sábado Domingo" at bounding box center [724, 226] width 556 height 35
select select "5"
click at [446, 209] on select "[Selecione...] Segunda Terça Quarta Quinta Sexta Sábado Domingo" at bounding box center [724, 226] width 556 height 35
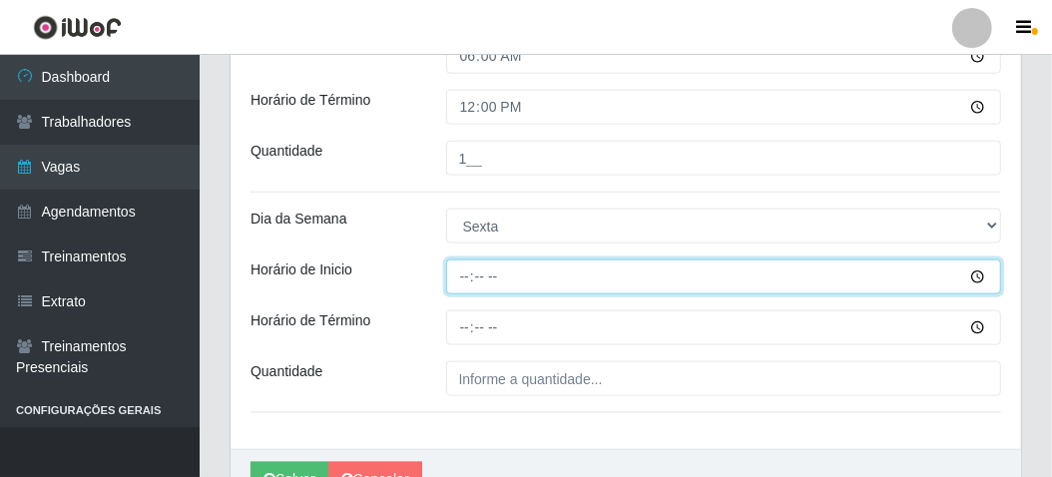
click at [452, 278] on input "Horário de Inicio" at bounding box center [724, 277] width 556 height 35
type input "06:00"
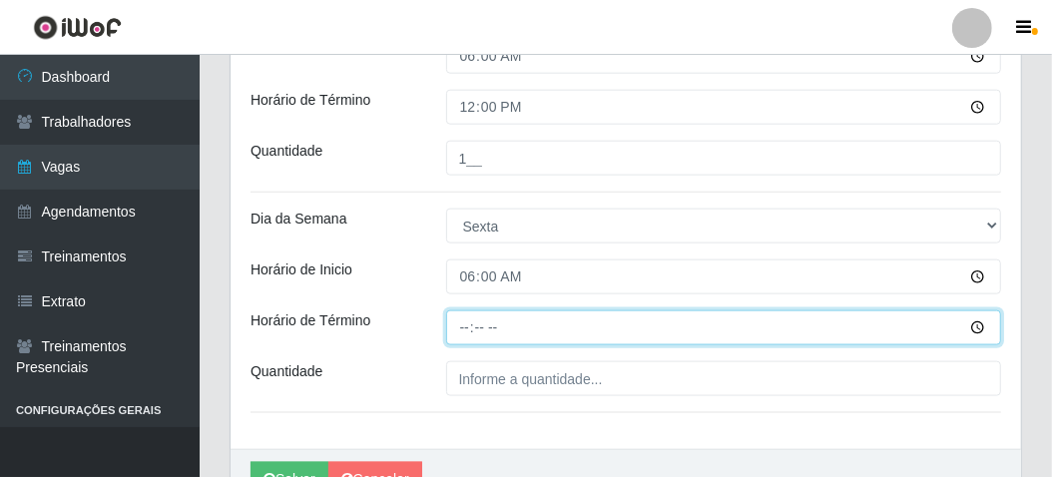
click at [466, 325] on input "Horário de Término" at bounding box center [724, 327] width 556 height 35
type input "12:00"
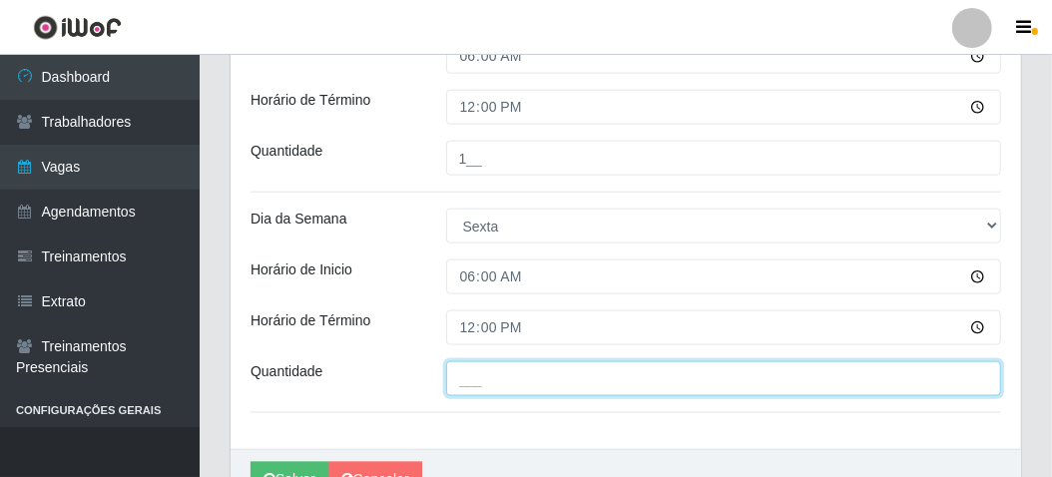
click at [457, 374] on input "___" at bounding box center [724, 378] width 556 height 35
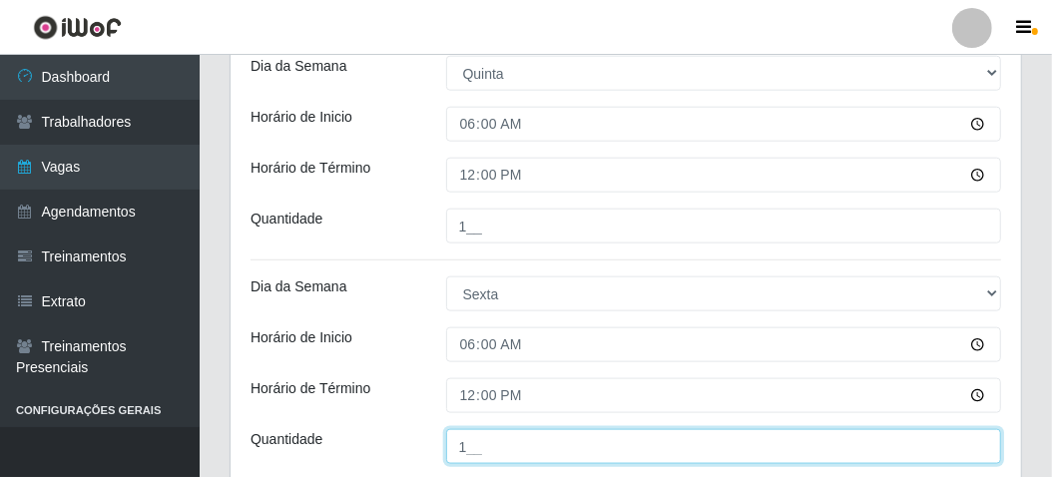
scroll to position [1301, 0]
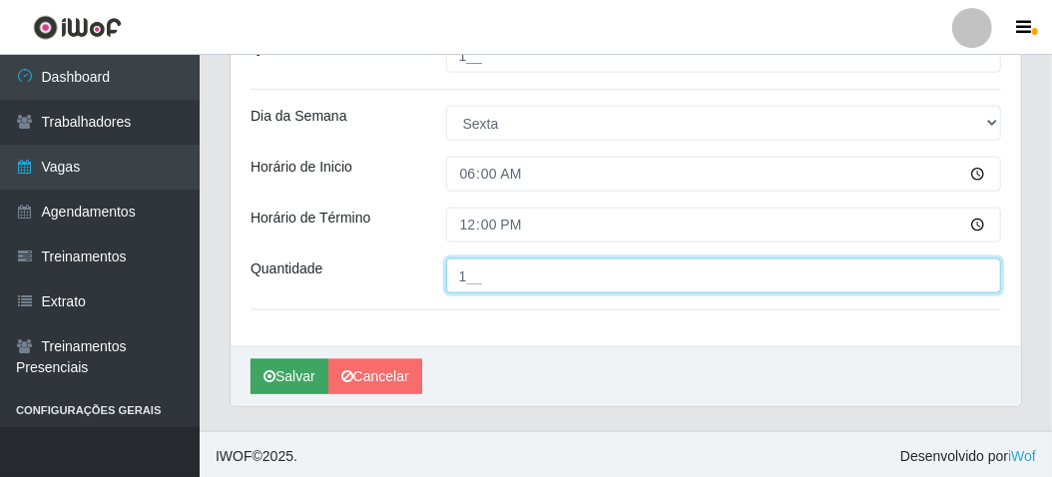
type input "1__"
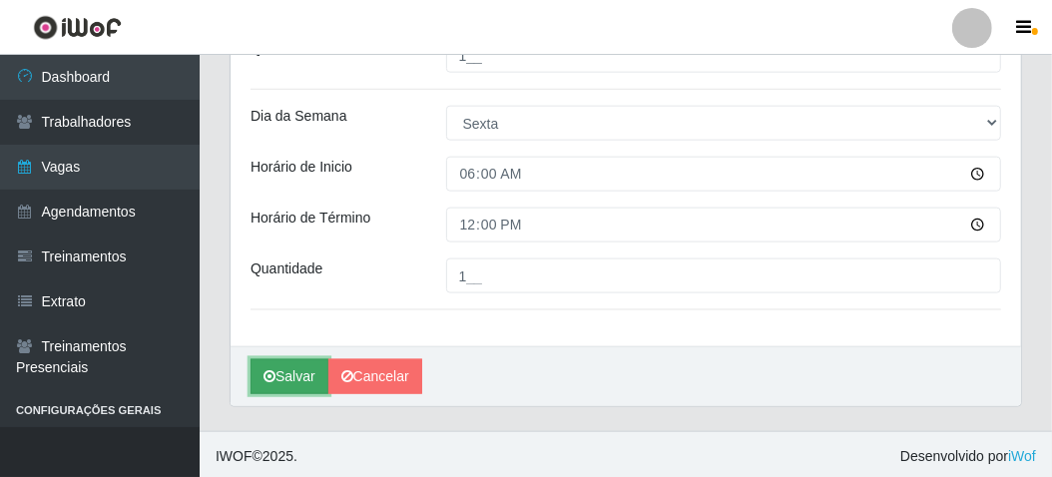
click at [292, 369] on button "Salvar" at bounding box center [290, 376] width 78 height 35
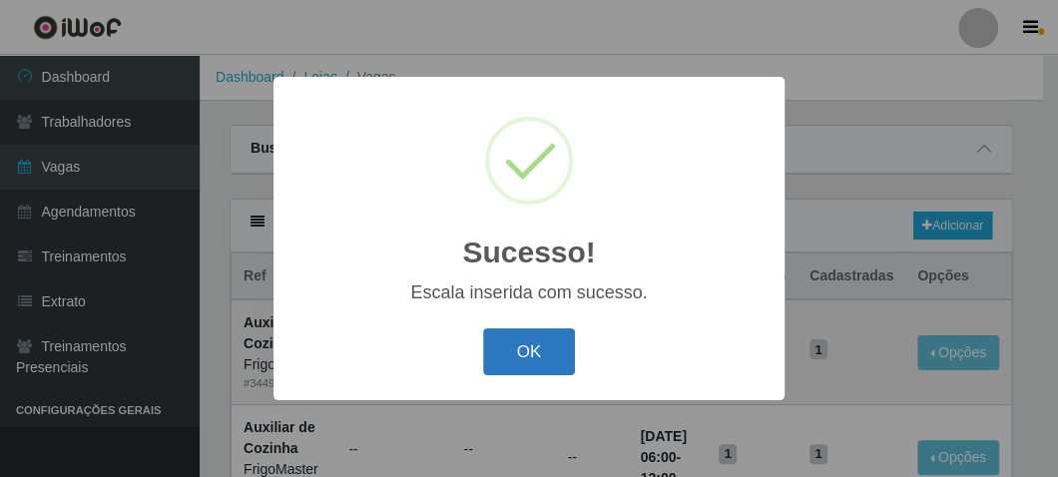
click at [509, 339] on button "OK" at bounding box center [529, 351] width 93 height 47
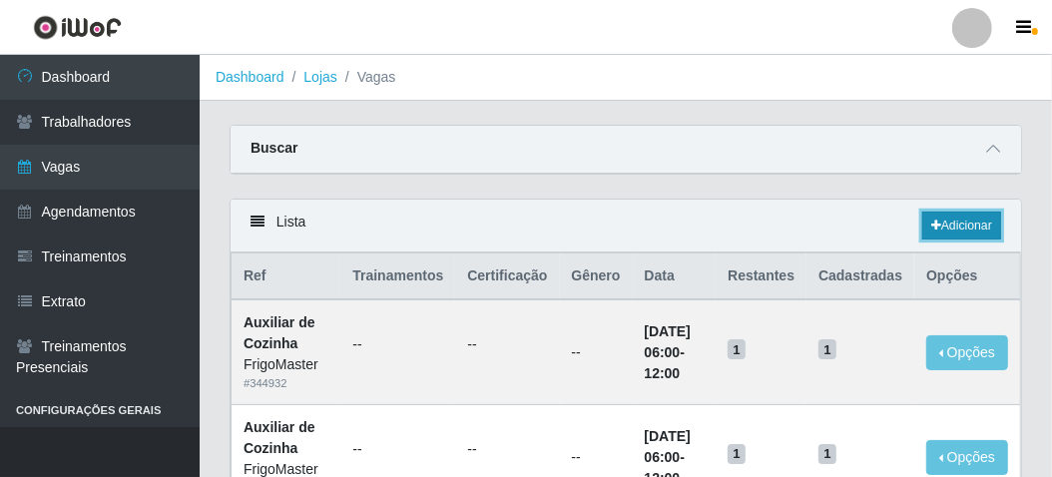
click at [930, 233] on link "Adicionar" at bounding box center [961, 226] width 79 height 28
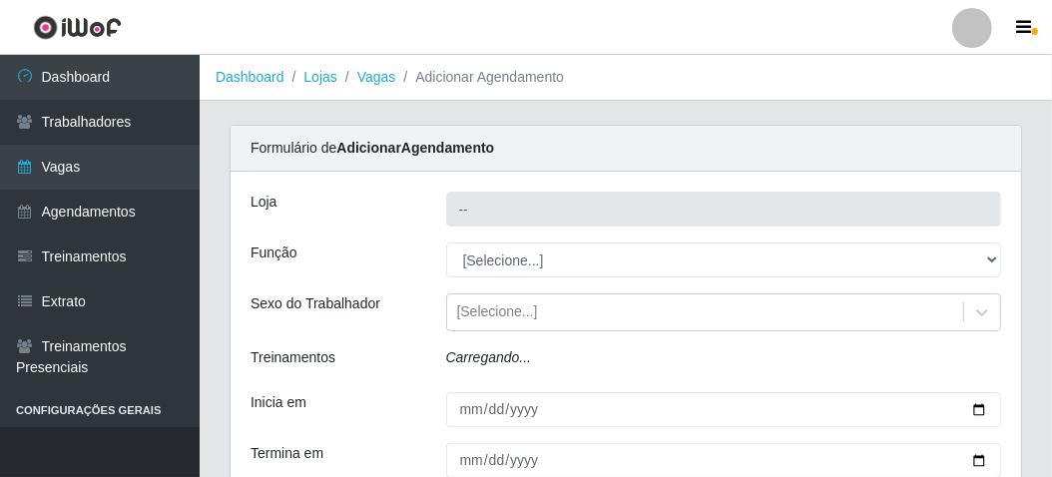
type input "FrigoMaster"
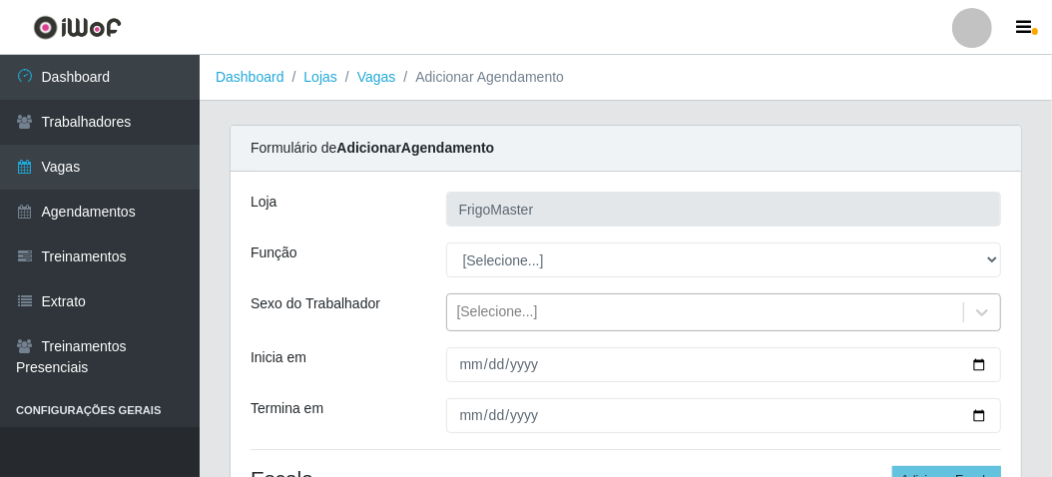
scroll to position [100, 0]
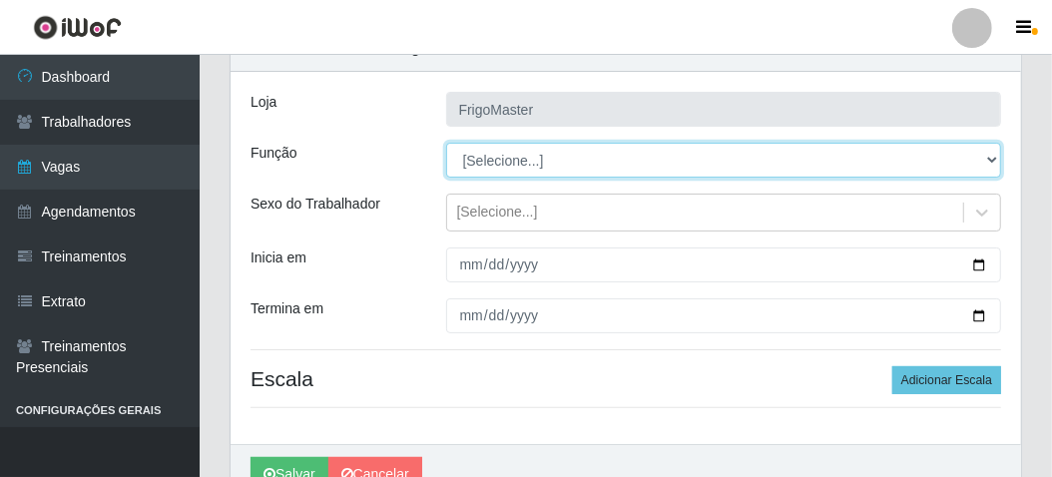
click at [515, 168] on select "[Selecione...] ASG ASG + ASG ++ Auxiliar de Cozinha Auxiliar de Cozinha + Auxil…" at bounding box center [724, 160] width 556 height 35
select select "94"
click at [446, 143] on select "[Selecione...] ASG ASG + ASG ++ Auxiliar de Cozinha Auxiliar de Cozinha + Auxil…" at bounding box center [724, 160] width 556 height 35
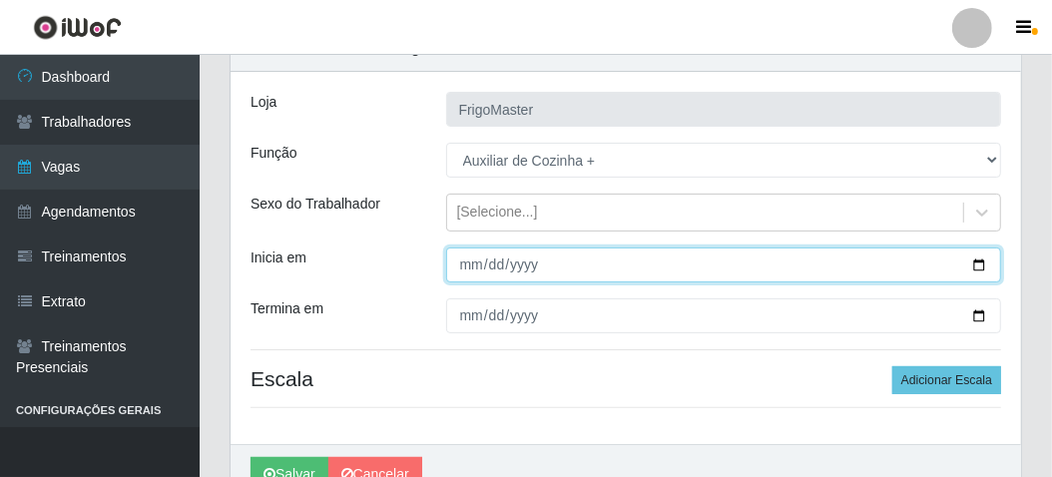
click at [982, 256] on input "Inicia em" at bounding box center [724, 265] width 556 height 35
type input "[DATE]"
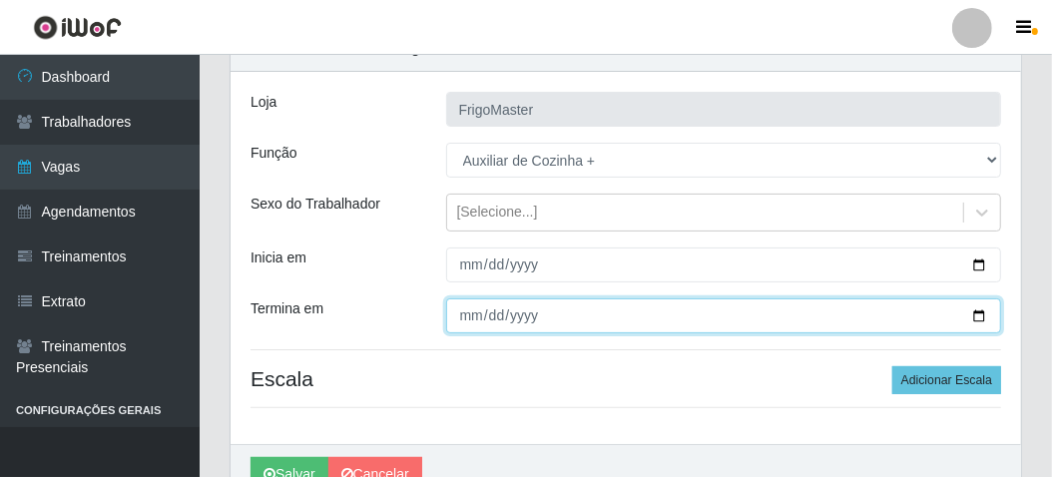
click at [977, 317] on input "Termina em" at bounding box center [724, 315] width 556 height 35
type input "[DATE]"
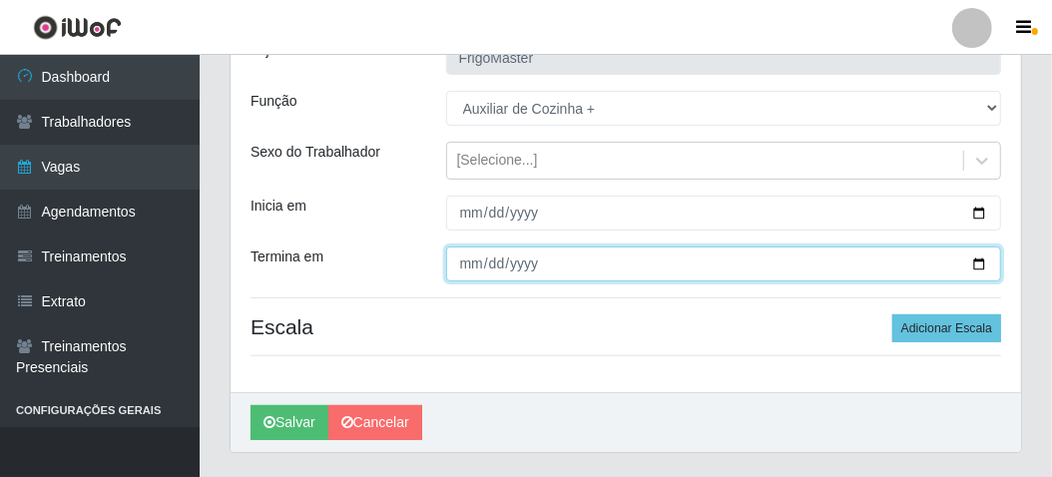
scroll to position [200, 0]
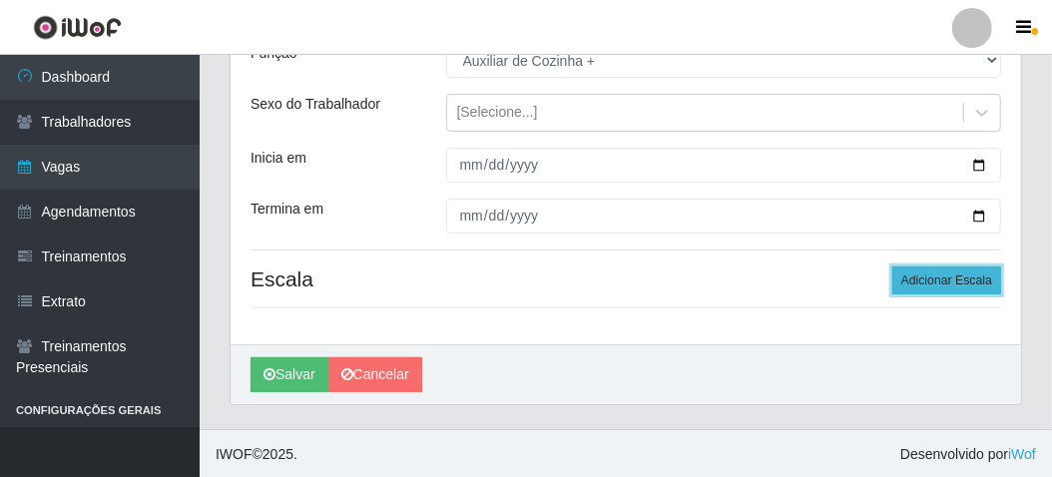
click at [941, 281] on button "Adicionar Escala" at bounding box center [946, 281] width 109 height 28
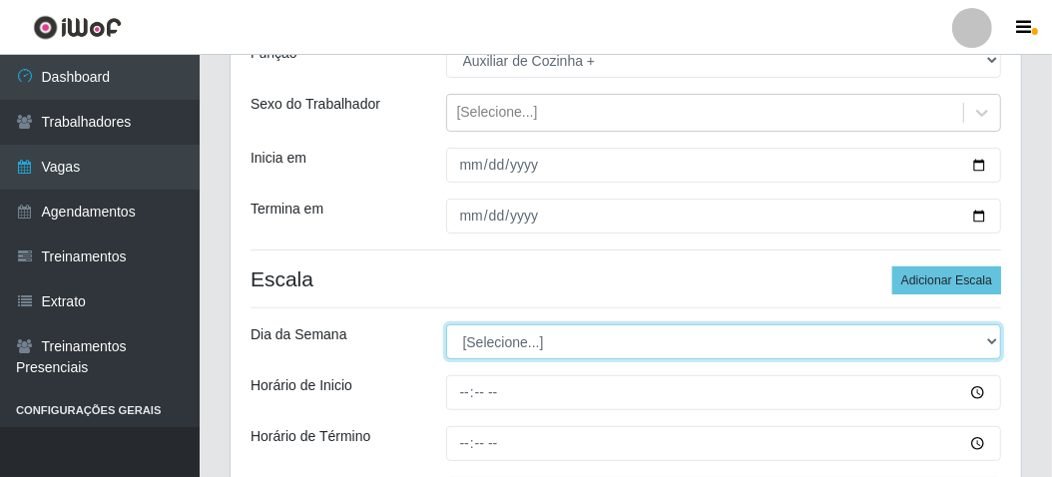
click at [542, 332] on select "[Selecione...] Segunda Terça Quarta Quinta Sexta Sábado Domingo" at bounding box center [724, 341] width 556 height 35
select select "6"
click at [446, 324] on select "[Selecione...] Segunda Terça Quarta Quinta Sexta Sábado Domingo" at bounding box center [724, 341] width 556 height 35
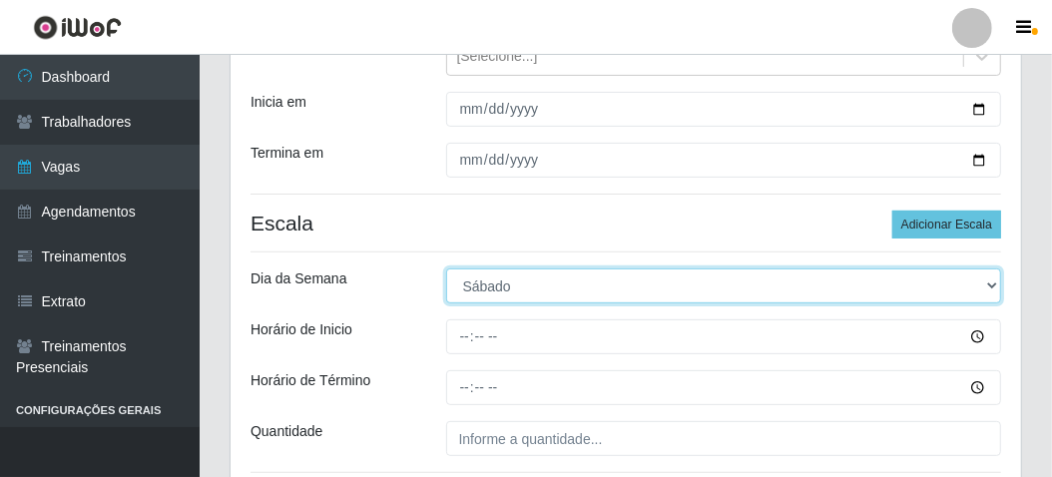
scroll to position [299, 0]
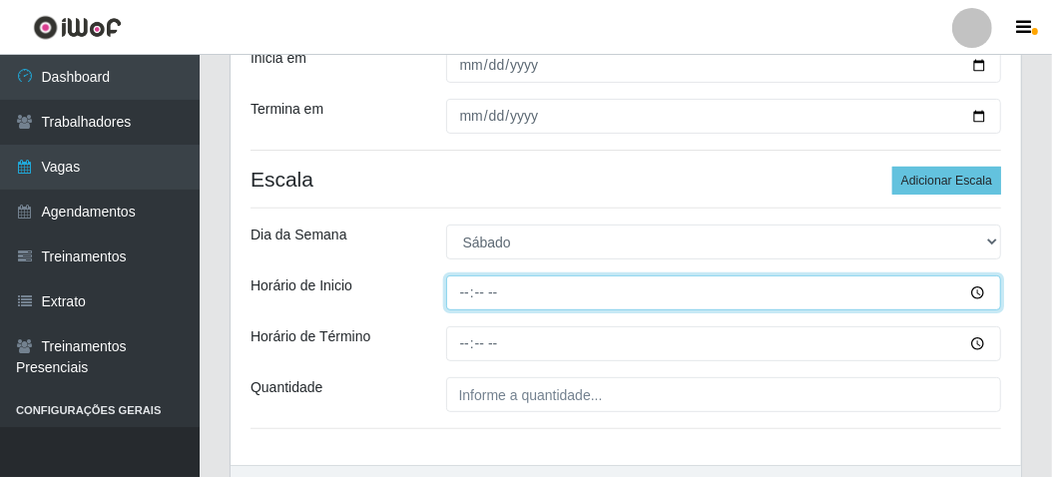
click at [464, 298] on input "Horário de Inicio" at bounding box center [724, 293] width 556 height 35
type input "06:00"
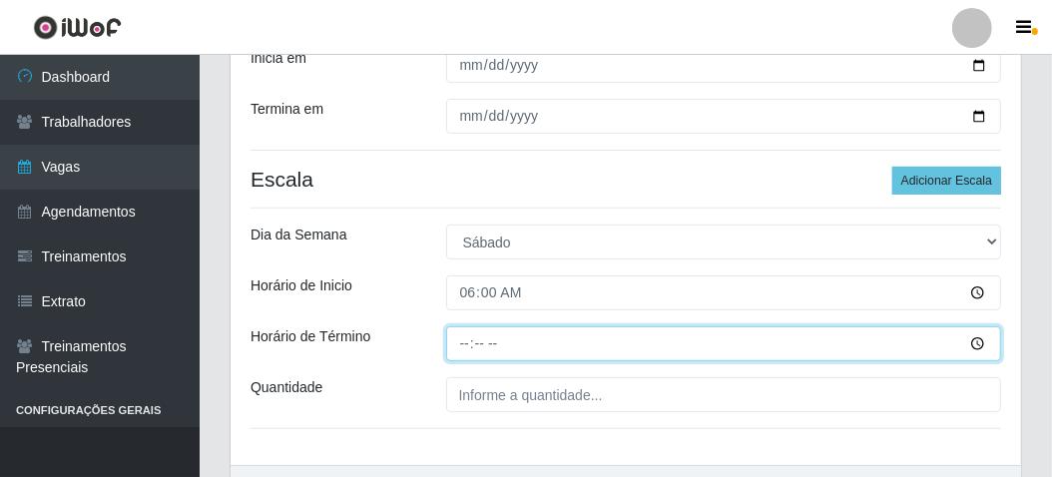
click at [448, 338] on input "Horário de Término" at bounding box center [724, 343] width 556 height 35
type input "12:00"
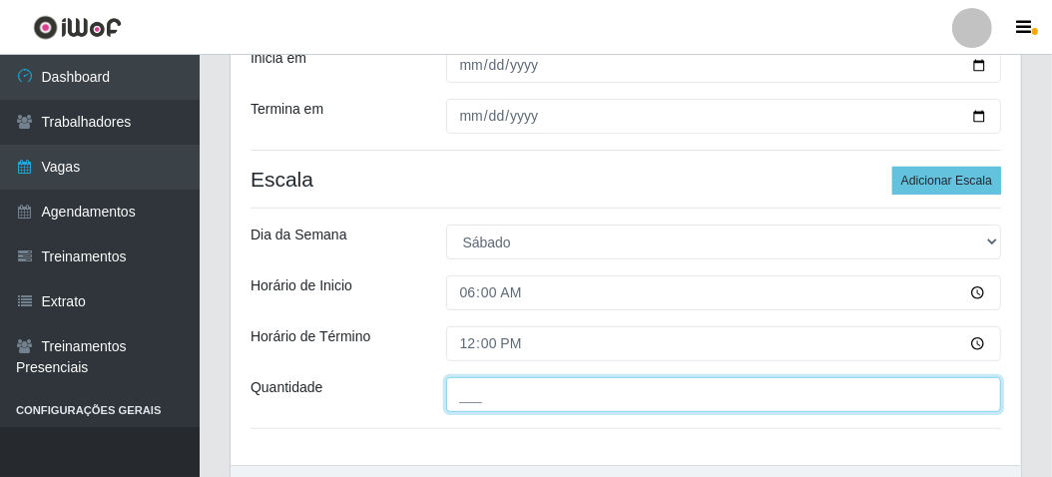
click at [447, 400] on input "___" at bounding box center [724, 394] width 556 height 35
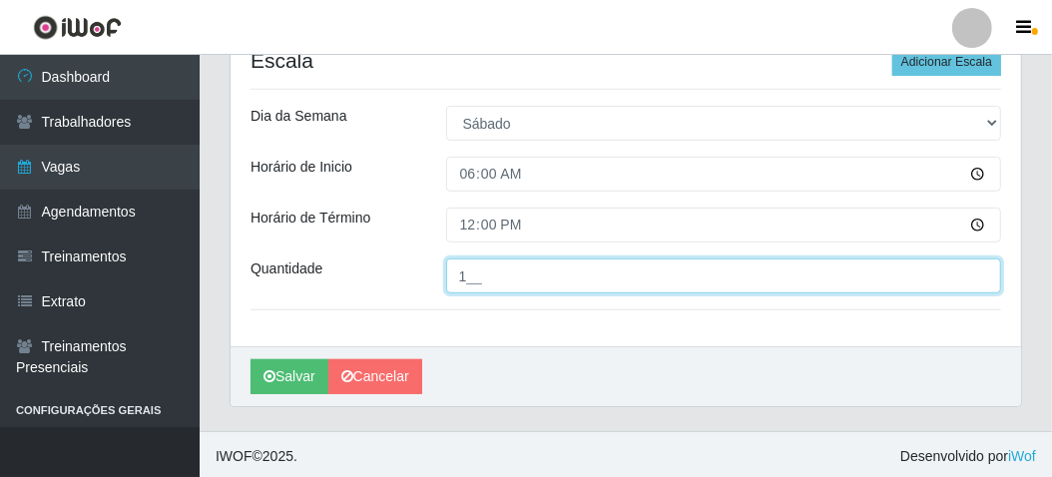
scroll to position [419, 0]
type input "1__"
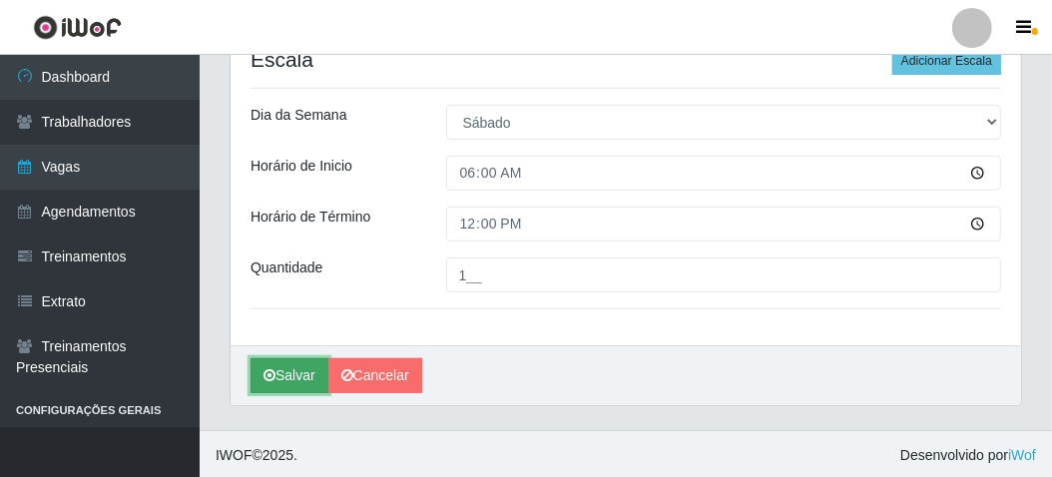
click at [280, 380] on button "Salvar" at bounding box center [290, 375] width 78 height 35
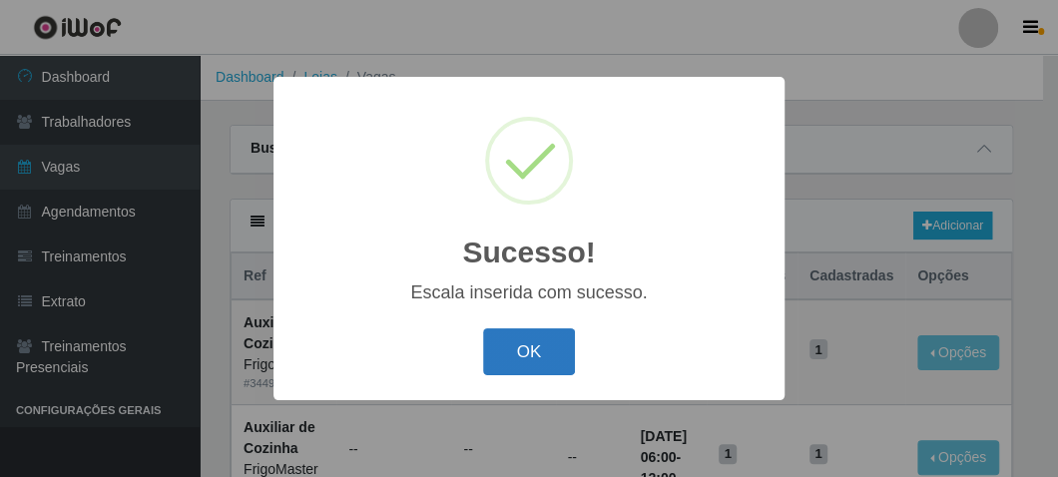
click at [509, 344] on button "OK" at bounding box center [529, 351] width 93 height 47
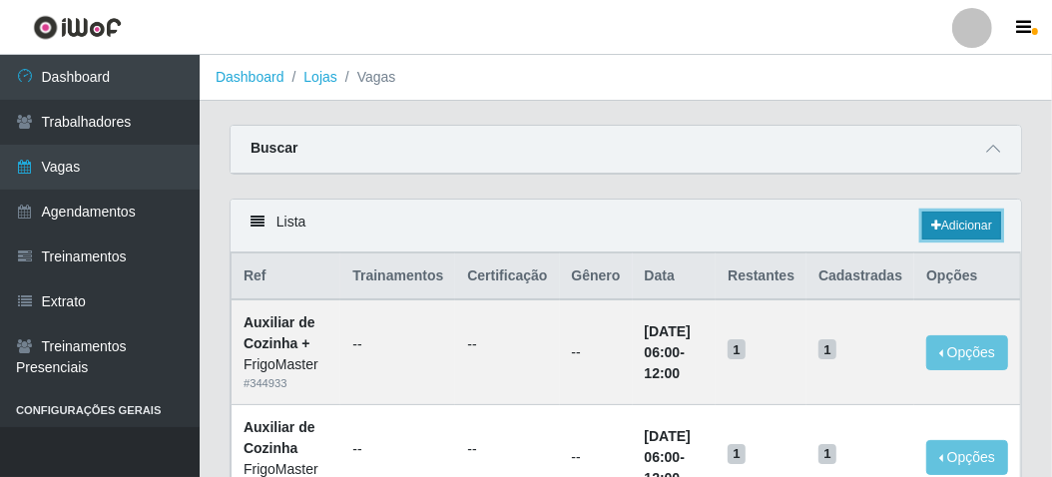
click at [976, 221] on link "Adicionar" at bounding box center [961, 226] width 79 height 28
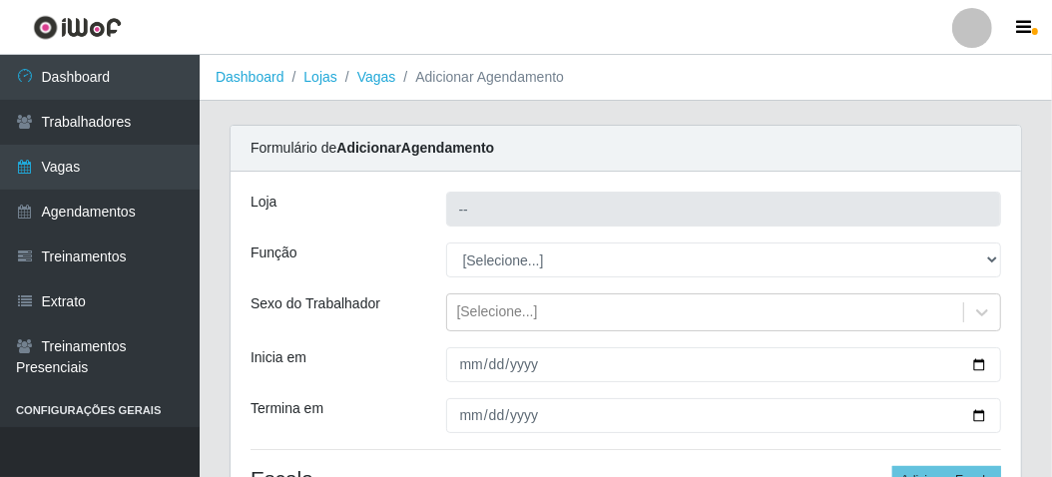
type input "FrigoMaster"
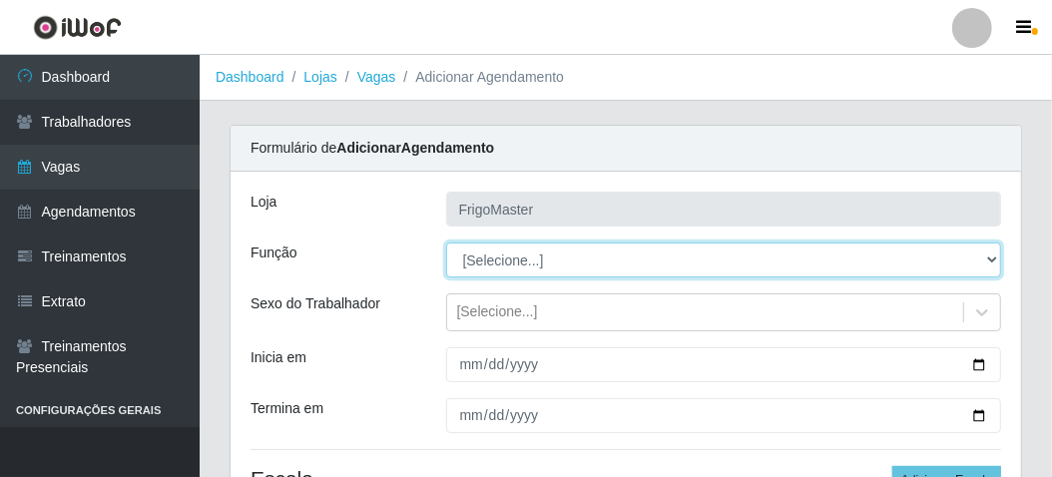
drag, startPoint x: 990, startPoint y: 257, endPoint x: 863, endPoint y: 280, distance: 128.8
click at [990, 257] on select "[Selecione...] ASG ASG + ASG ++ Auxiliar de Cozinha Auxiliar de Cozinha + Auxil…" at bounding box center [724, 260] width 556 height 35
select select "9"
click at [446, 243] on select "[Selecione...] ASG ASG + ASG ++ Auxiliar de Cozinha Auxiliar de Cozinha + Auxil…" at bounding box center [724, 260] width 556 height 35
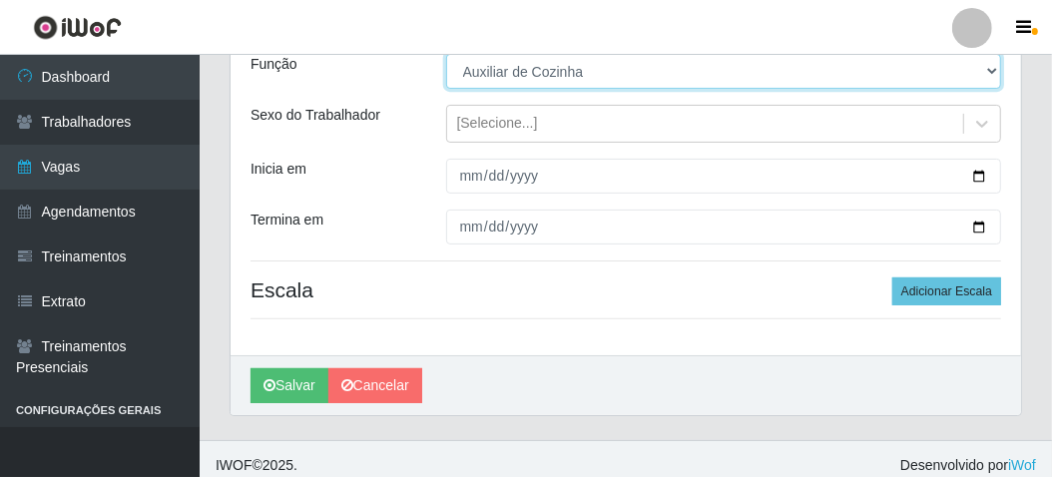
scroll to position [200, 0]
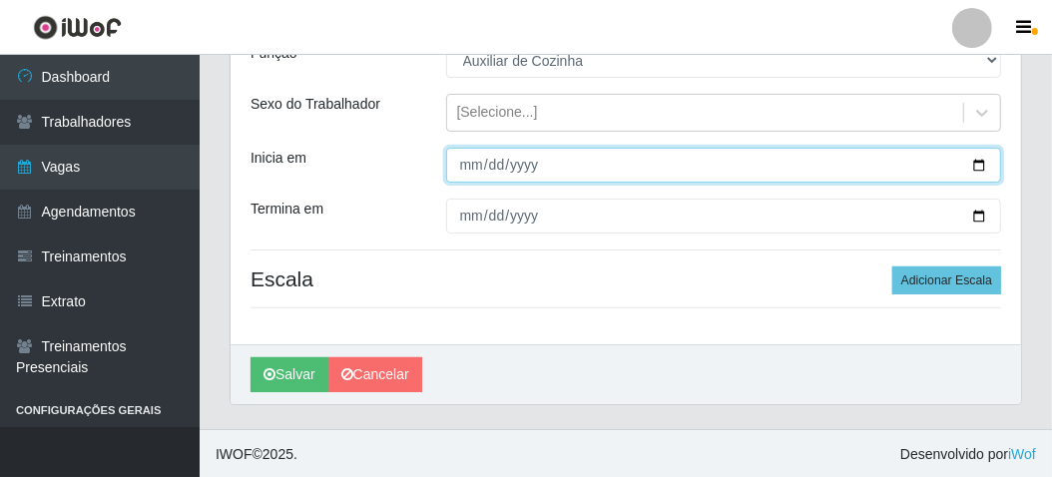
click at [988, 162] on input "Inicia em" at bounding box center [724, 165] width 556 height 35
type input "[DATE]"
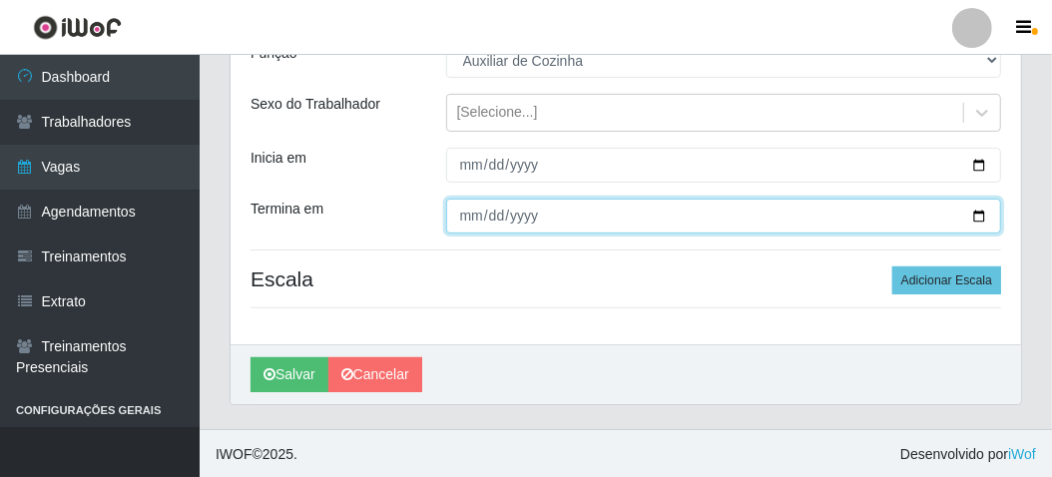
click at [970, 213] on input "Termina em" at bounding box center [724, 216] width 556 height 35
type input "[DATE]"
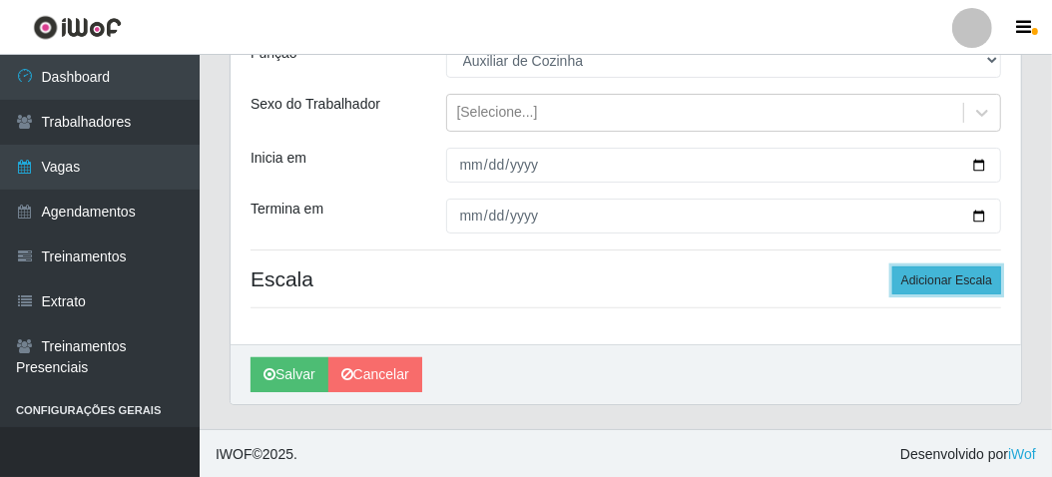
click at [946, 272] on button "Adicionar Escala" at bounding box center [946, 281] width 109 height 28
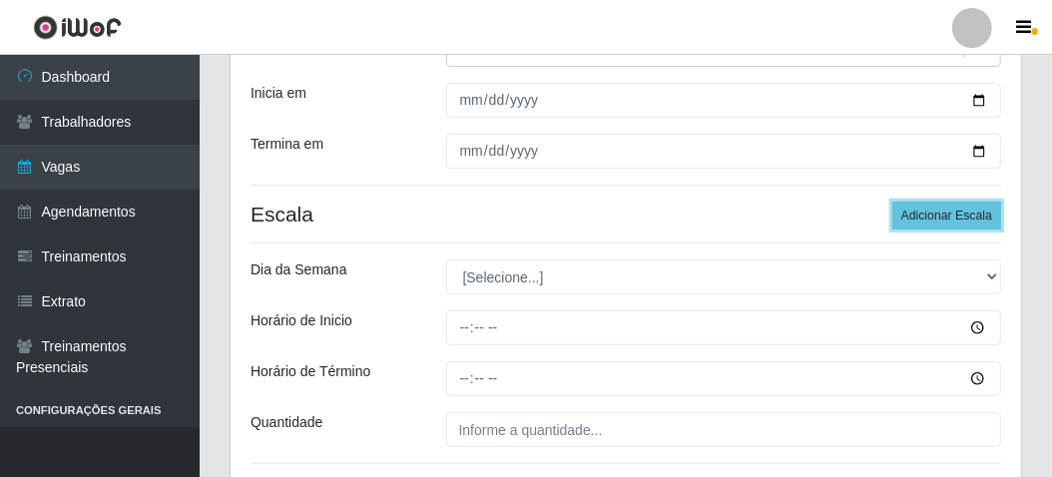
scroll to position [299, 0]
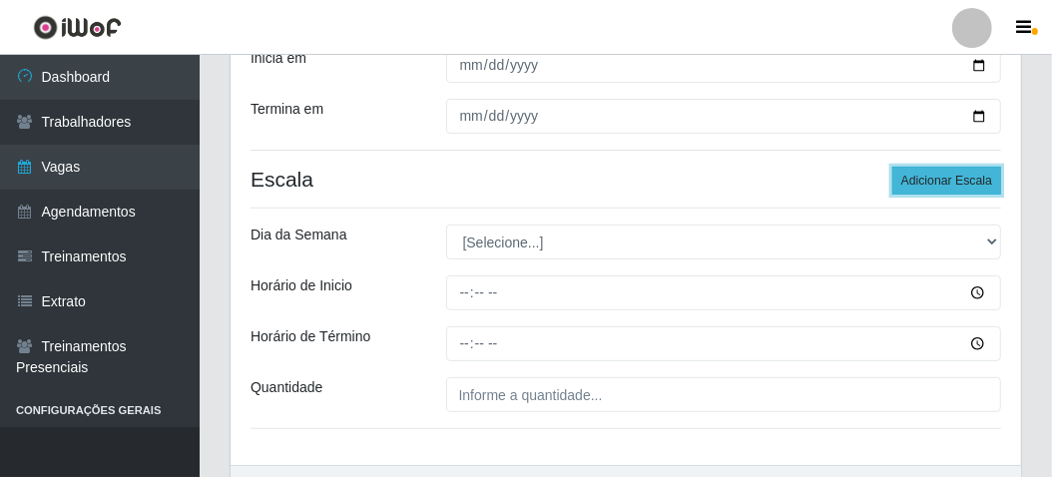
click at [946, 181] on button "Adicionar Escala" at bounding box center [946, 181] width 109 height 28
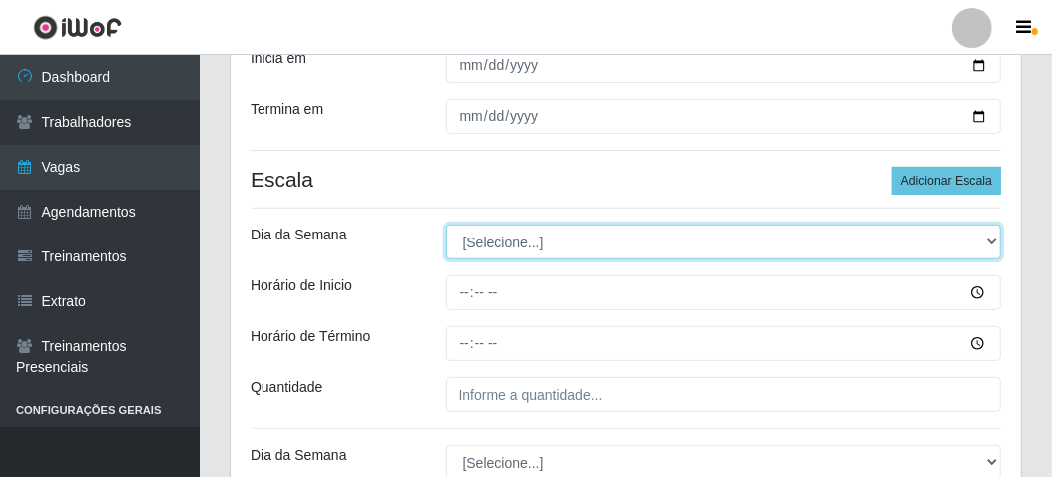
click at [504, 249] on select "[Selecione...] Segunda Terça Quarta Quinta Sexta Sábado Domingo" at bounding box center [724, 242] width 556 height 35
select select "1"
click at [446, 225] on select "[Selecione...] Segunda Terça Quarta Quinta Sexta Sábado Domingo" at bounding box center [724, 242] width 556 height 35
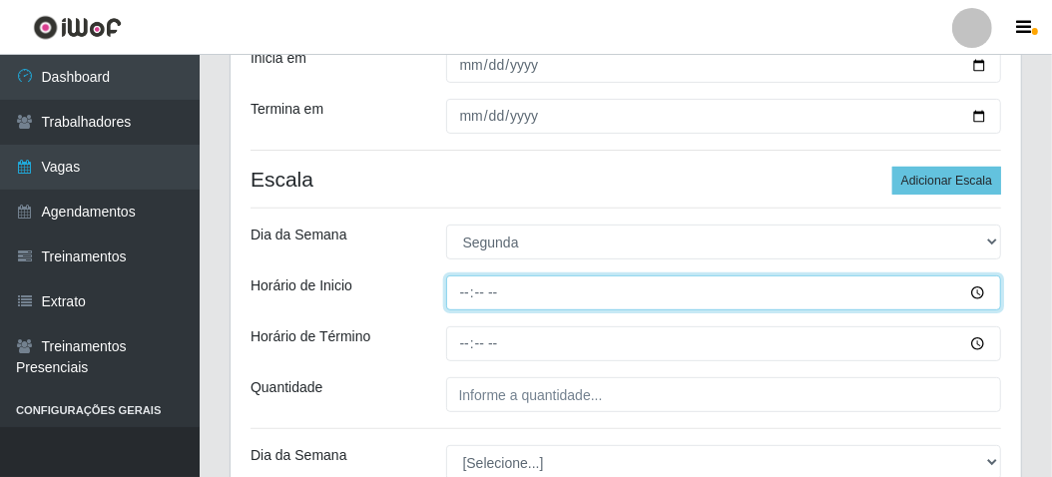
click at [475, 289] on input "Horário de Inicio" at bounding box center [724, 293] width 556 height 35
click at [457, 297] on input "Horário de Inicio" at bounding box center [724, 293] width 556 height 35
type input "06:00"
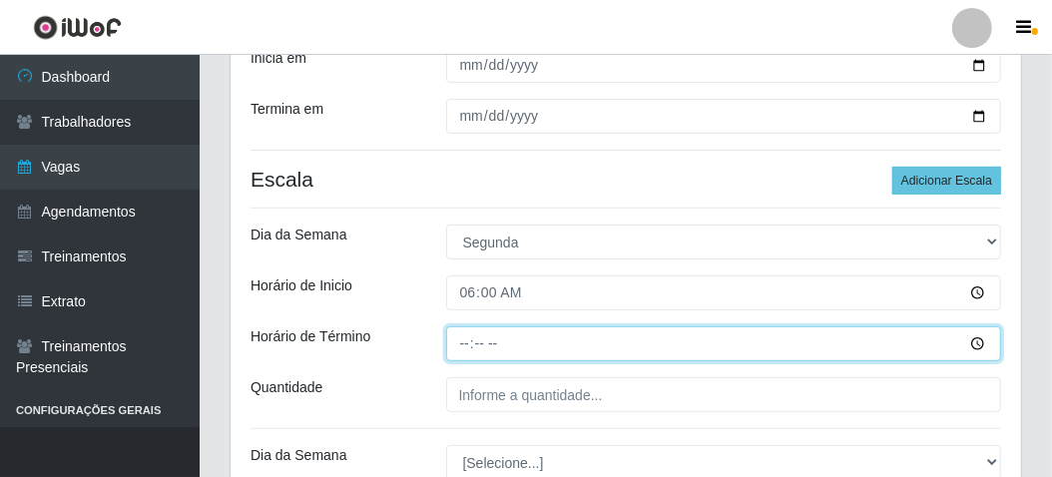
click at [458, 344] on input "Horário de Término" at bounding box center [724, 343] width 556 height 35
type input "12:00"
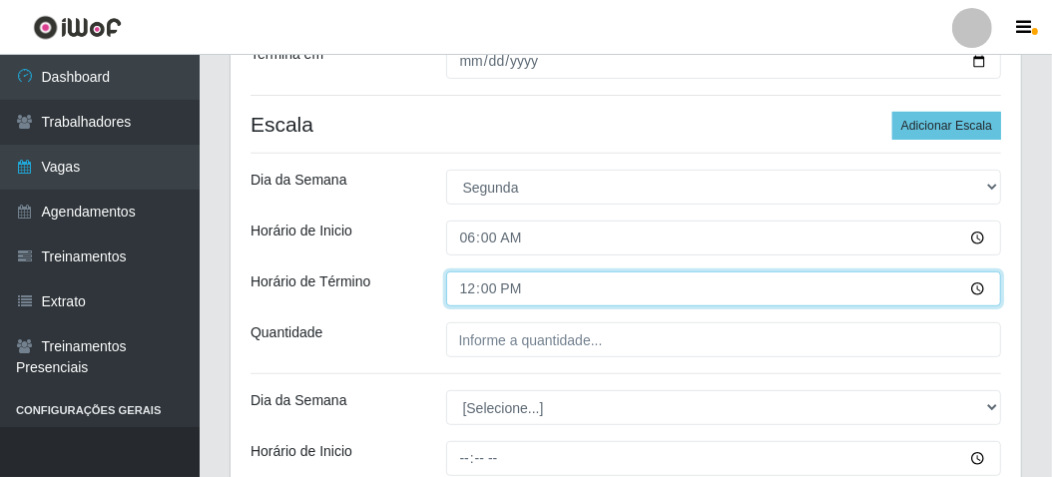
scroll to position [399, 0]
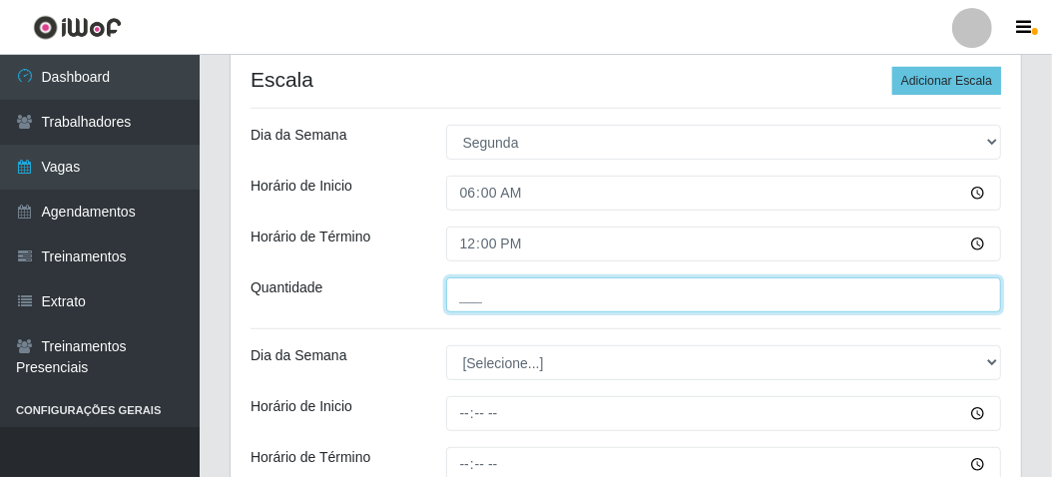
click at [459, 297] on input "___" at bounding box center [724, 295] width 556 height 35
type input "1__"
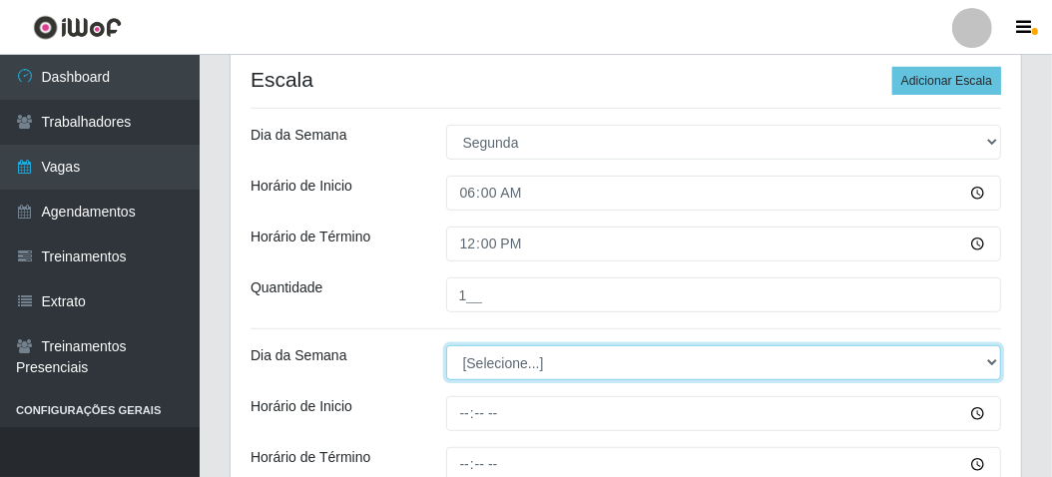
click at [481, 354] on select "[Selecione...] Segunda Terça Quarta Quinta Sexta Sábado Domingo" at bounding box center [724, 362] width 556 height 35
select select "2"
click at [446, 345] on select "[Selecione...] Segunda Terça Quarta Quinta Sexta Sábado Domingo" at bounding box center [724, 362] width 556 height 35
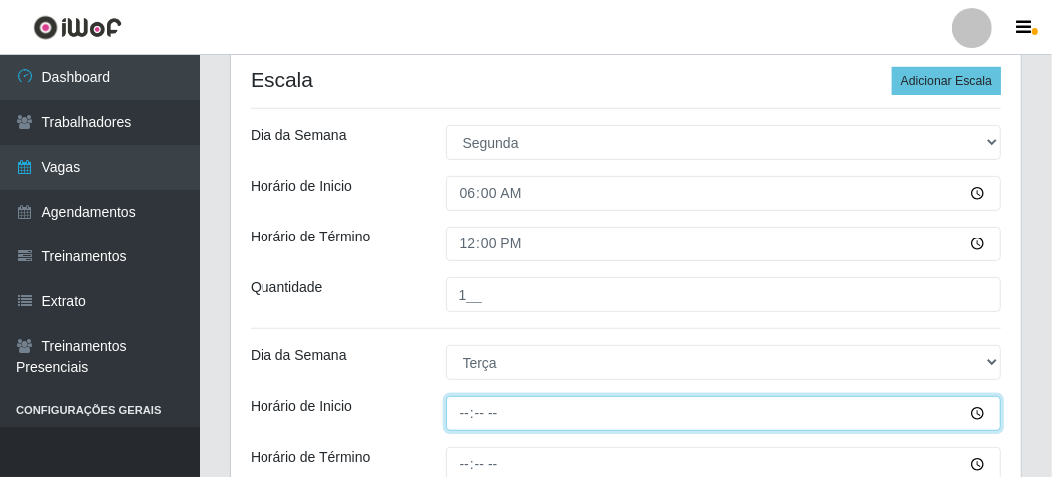
click at [452, 415] on input "Horário de Inicio" at bounding box center [724, 413] width 556 height 35
type input "06:00"
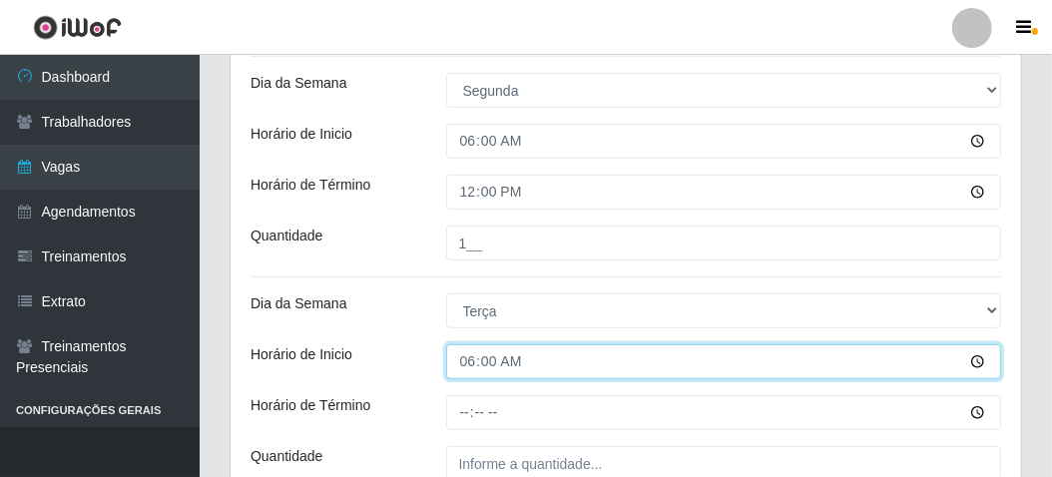
scroll to position [499, 0]
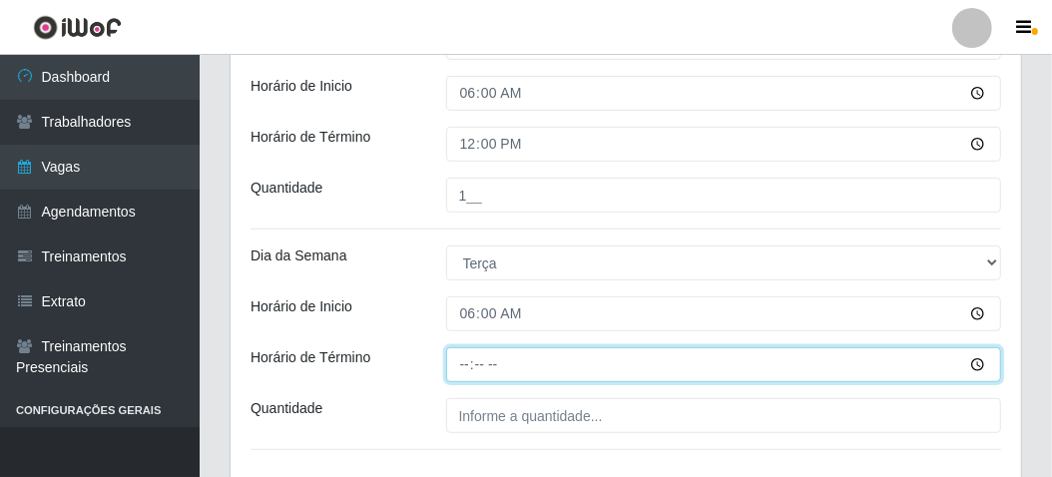
click at [449, 361] on input "Horário de Término" at bounding box center [724, 364] width 556 height 35
type input "12:00"
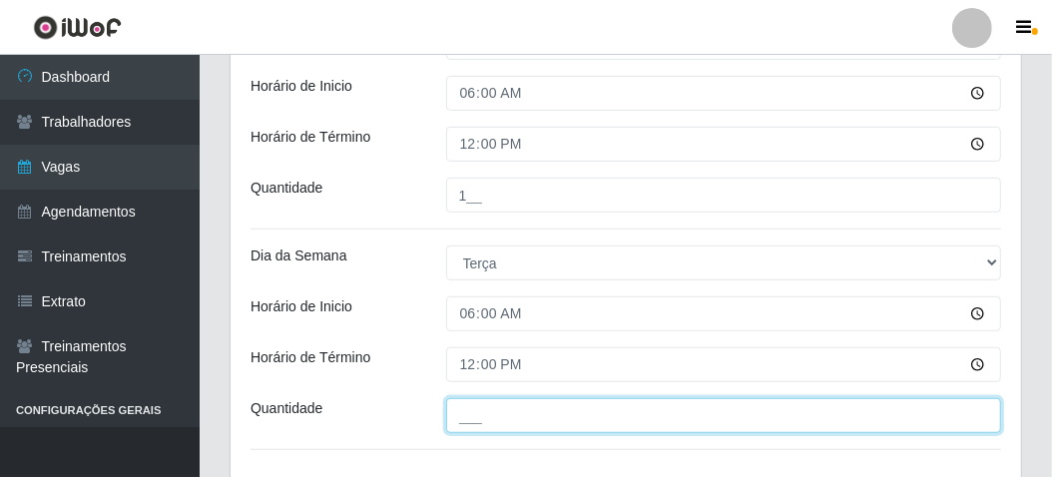
click at [450, 408] on input "___" at bounding box center [724, 415] width 556 height 35
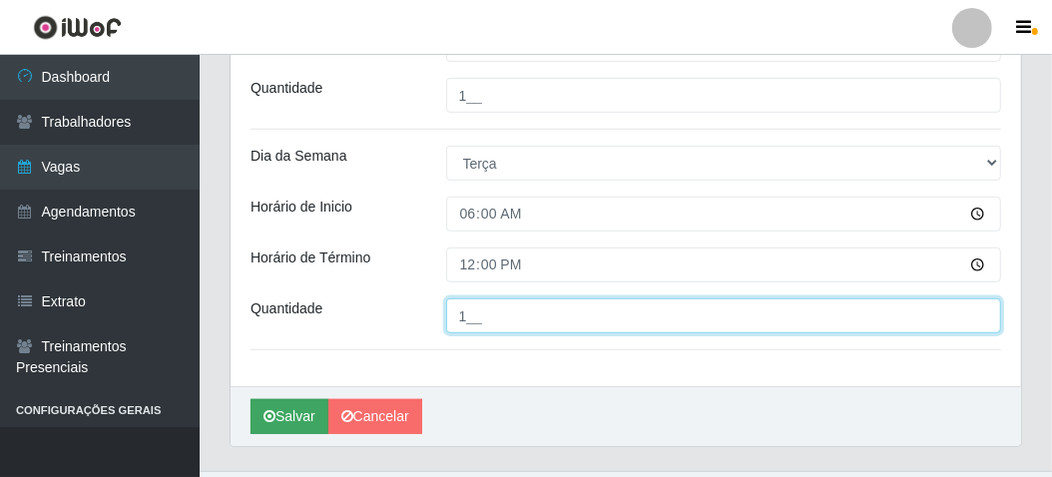
type input "1__"
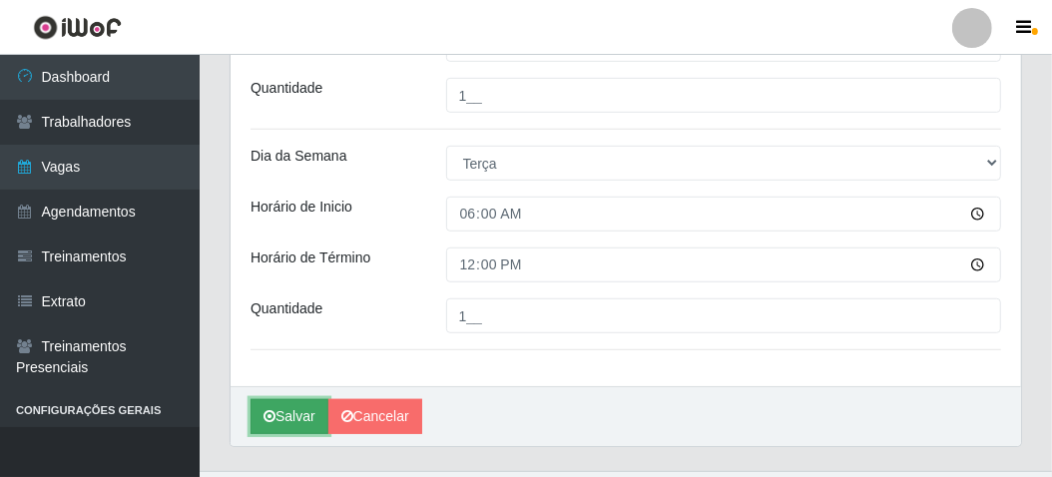
click at [278, 420] on button "Salvar" at bounding box center [290, 416] width 78 height 35
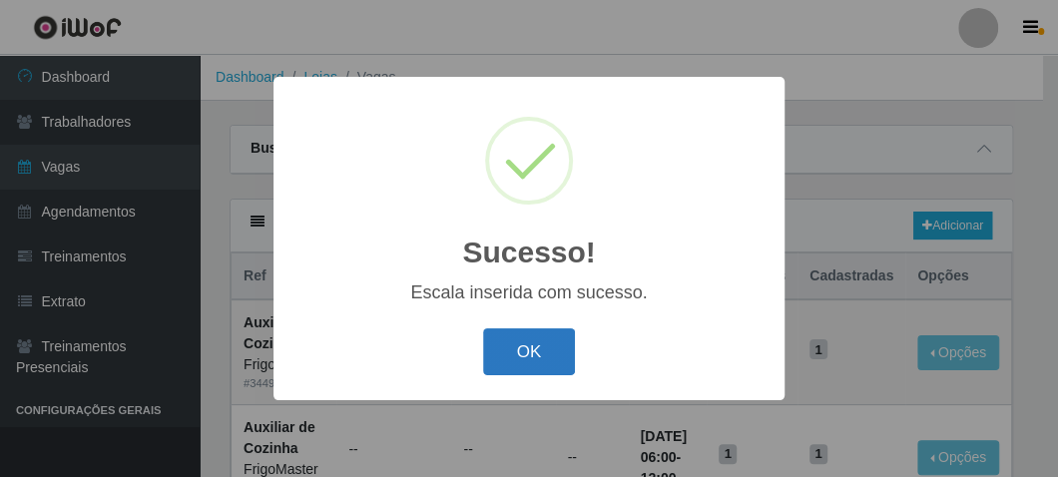
click at [488, 360] on button "OK" at bounding box center [529, 351] width 93 height 47
